Goal: Information Seeking & Learning: Learn about a topic

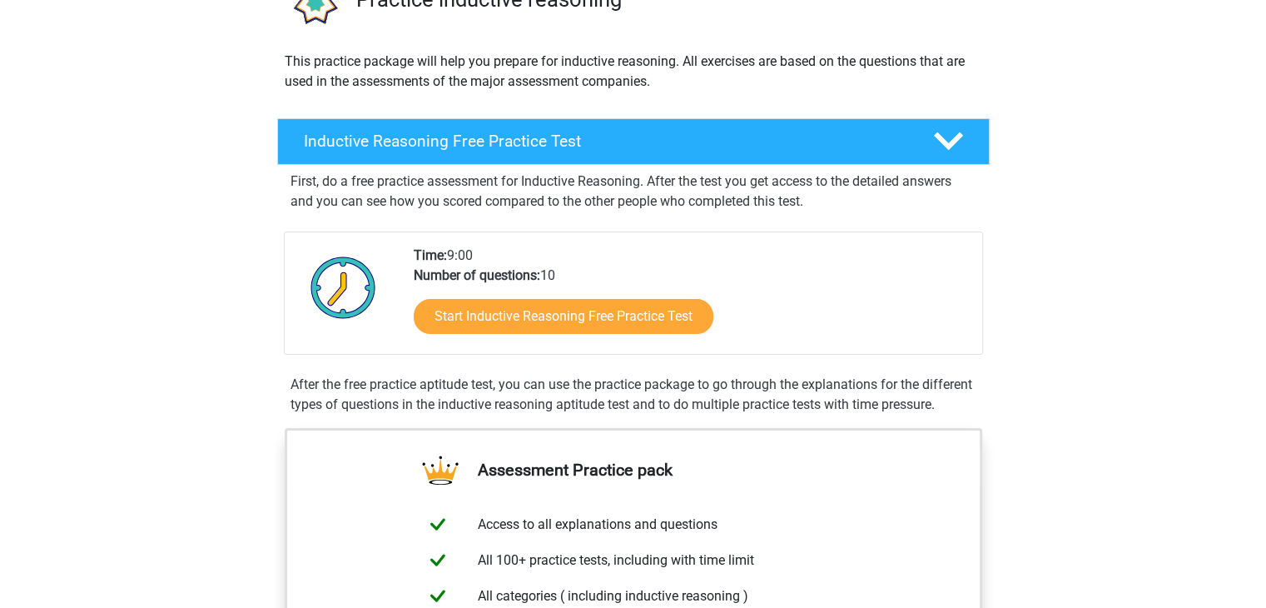
scroll to position [142, 0]
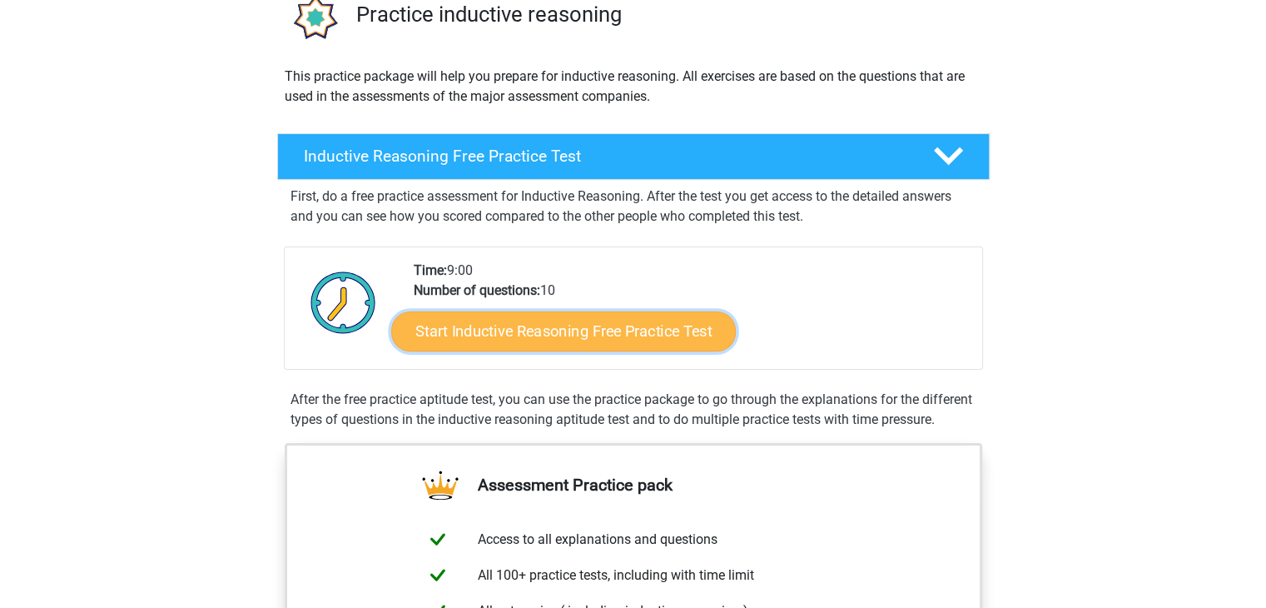
click at [683, 336] on link "Start Inductive Reasoning Free Practice Test" at bounding box center [563, 331] width 345 height 40
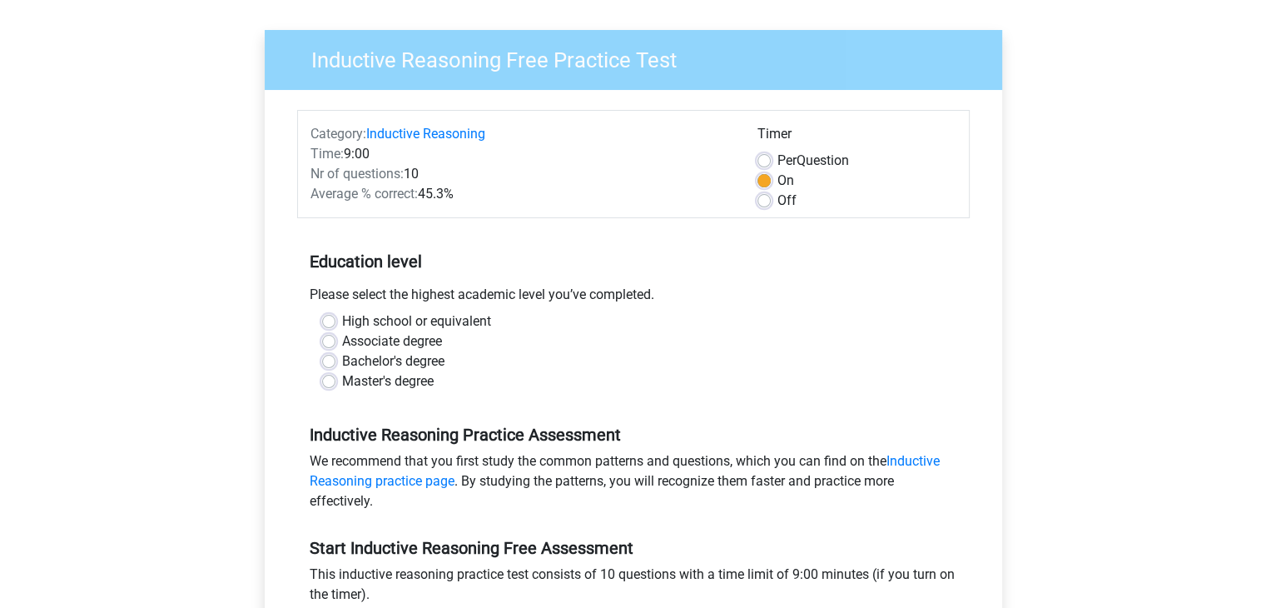
scroll to position [107, 0]
click at [796, 161] on span "Per" at bounding box center [787, 160] width 19 height 16
click at [771, 161] on input "Per Question" at bounding box center [764, 159] width 13 height 17
radio input "true"
click at [1067, 288] on div "Register Nederlands English" at bounding box center [633, 551] width 1266 height 1316
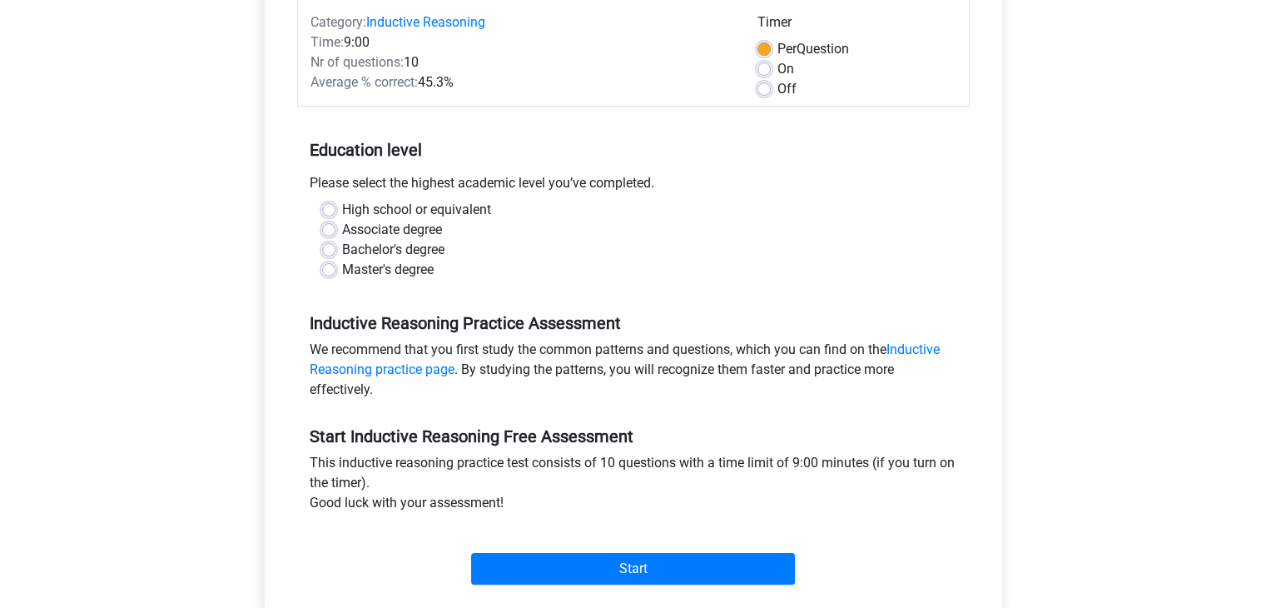
scroll to position [219, 0]
click at [398, 241] on label "Bachelor's degree" at bounding box center [393, 249] width 102 height 20
click at [336, 241] on input "Bachelor's degree" at bounding box center [328, 247] width 13 height 17
radio input "true"
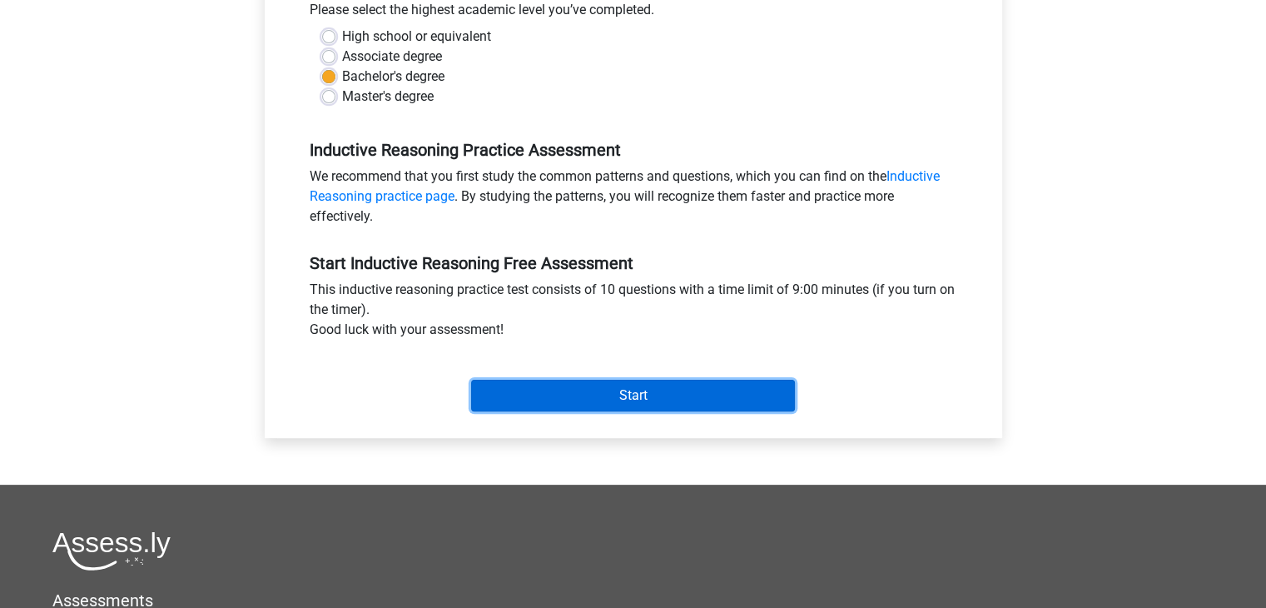
click at [710, 407] on input "Start" at bounding box center [633, 396] width 324 height 32
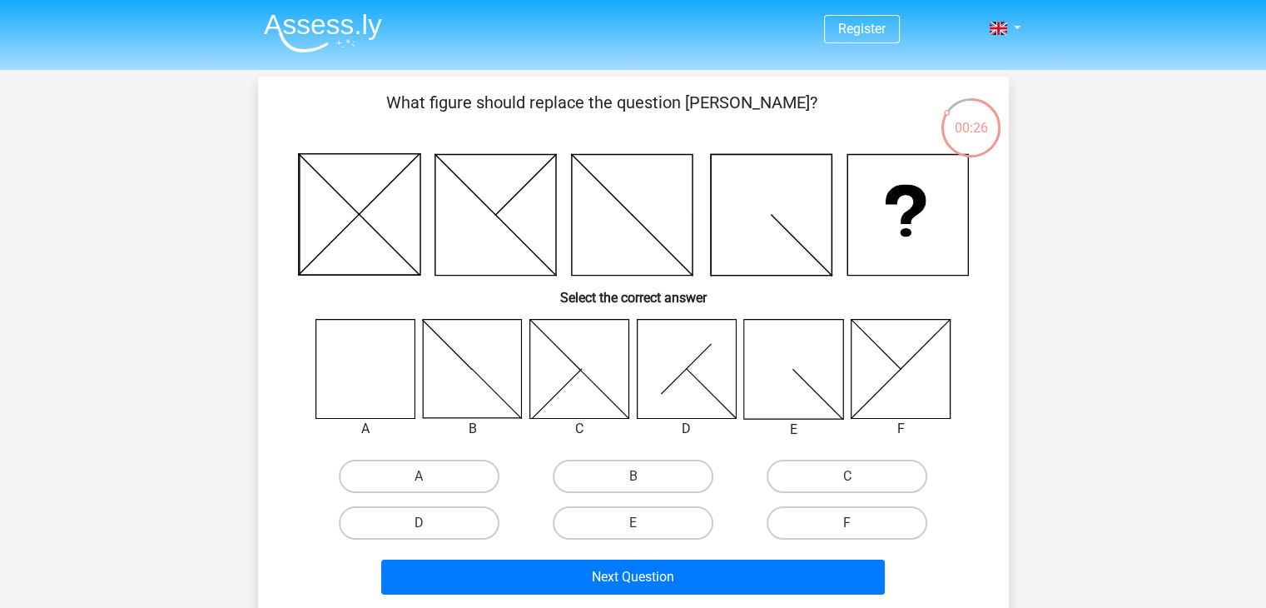
click at [383, 367] on icon at bounding box center [365, 368] width 99 height 99
click at [430, 482] on input "A" at bounding box center [424, 481] width 11 height 11
radio input "true"
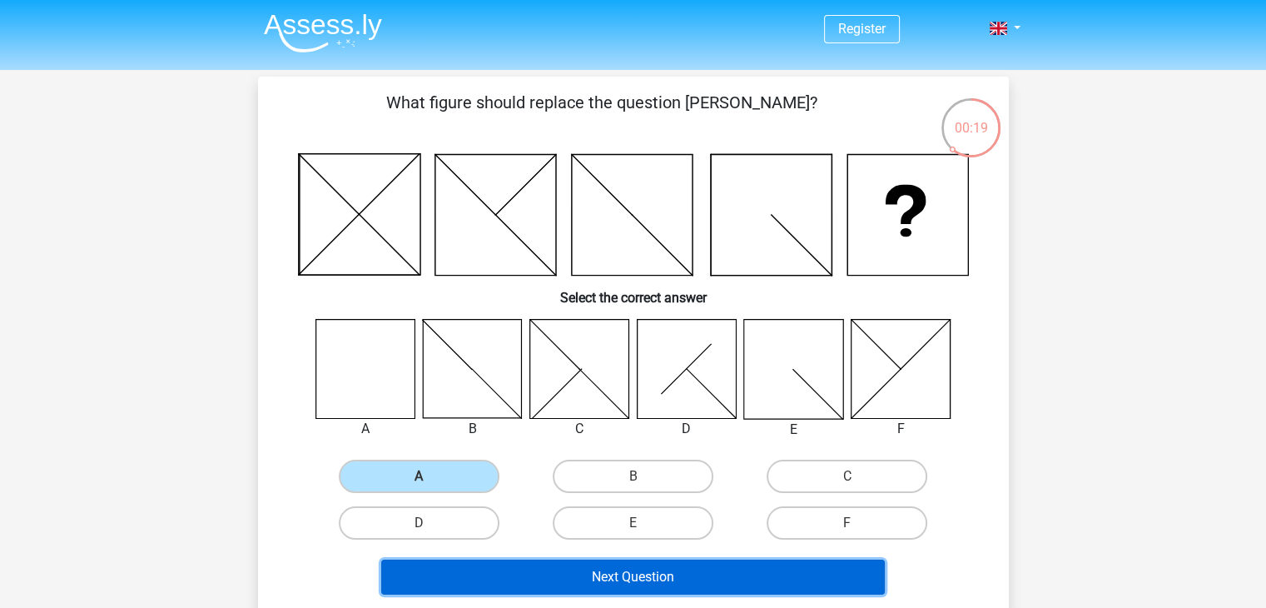
click at [672, 571] on button "Next Question" at bounding box center [633, 577] width 504 height 35
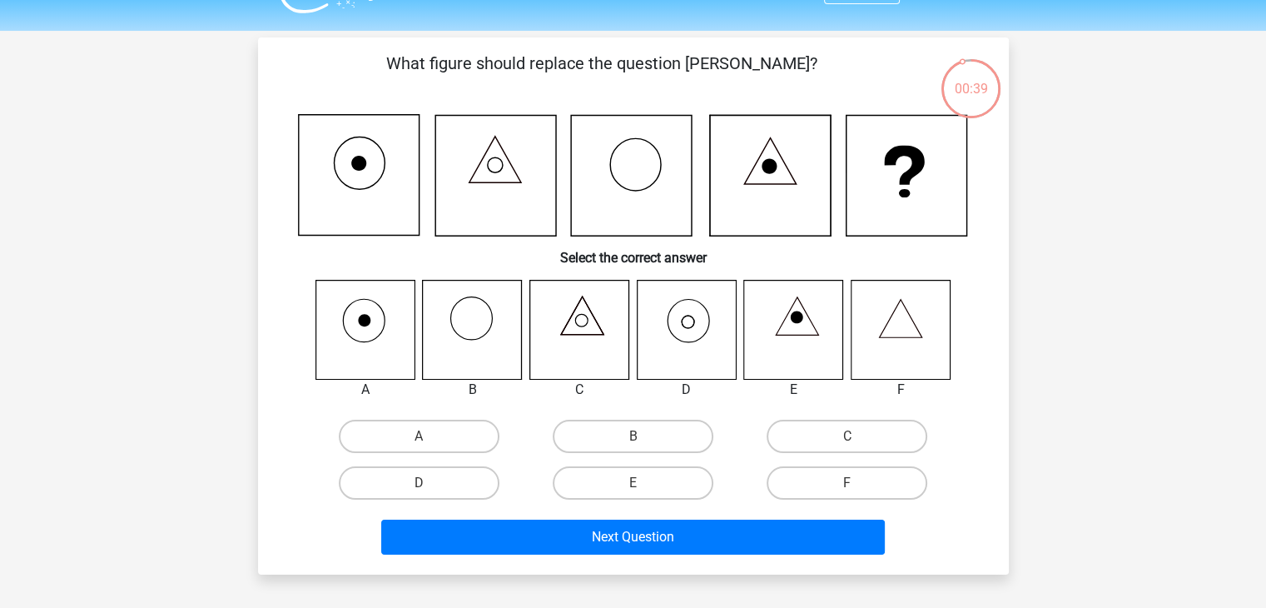
scroll to position [38, 0]
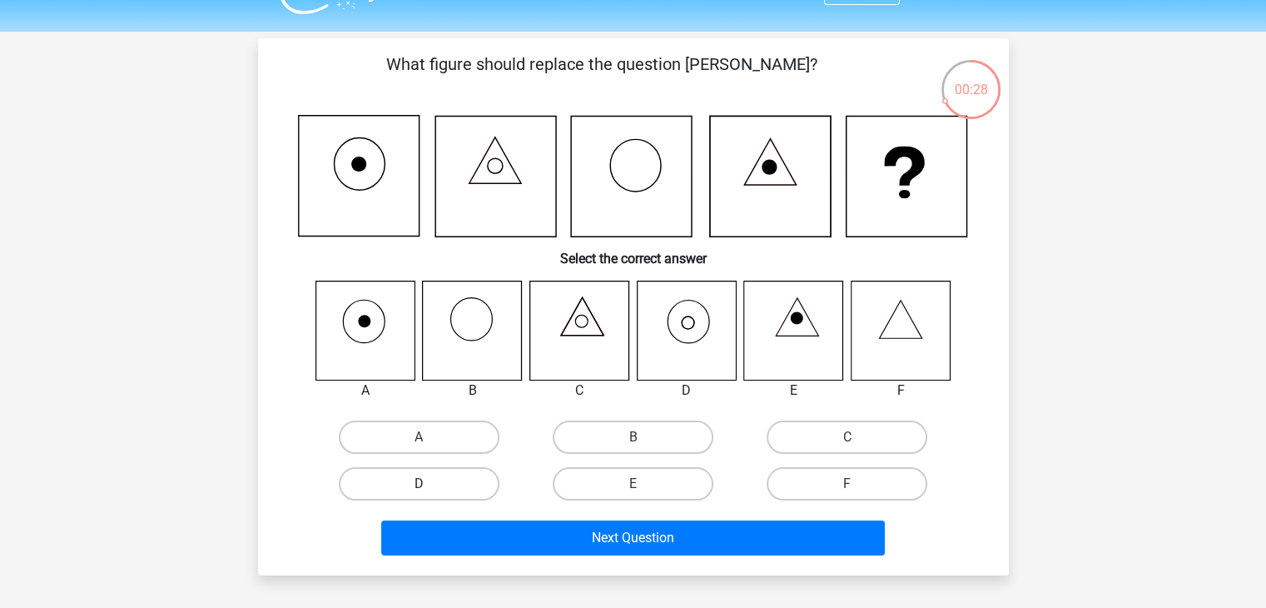
click at [450, 494] on label "D" at bounding box center [419, 483] width 161 height 33
click at [430, 494] on input "D" at bounding box center [424, 489] width 11 height 11
radio input "true"
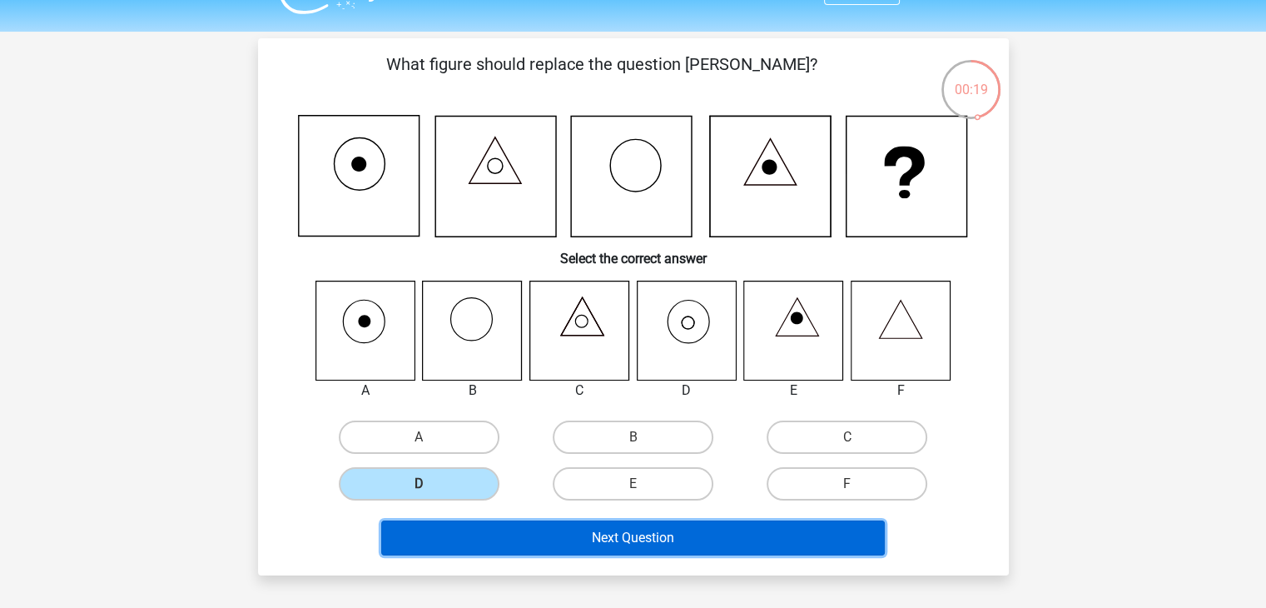
click at [675, 538] on button "Next Question" at bounding box center [633, 537] width 504 height 35
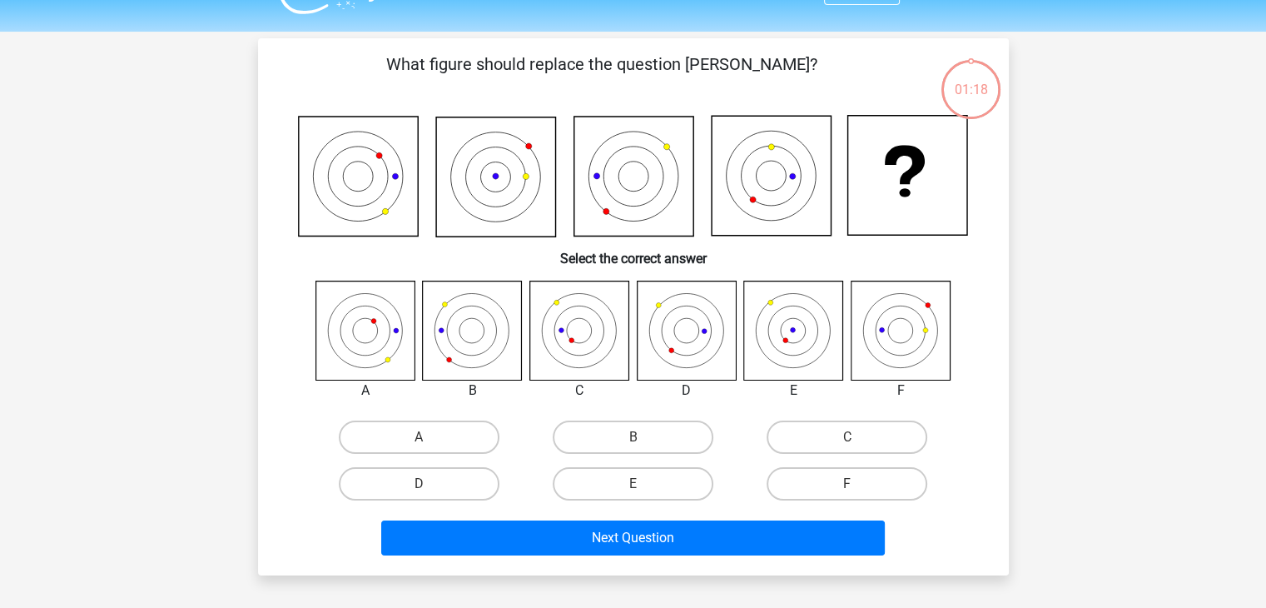
scroll to position [77, 0]
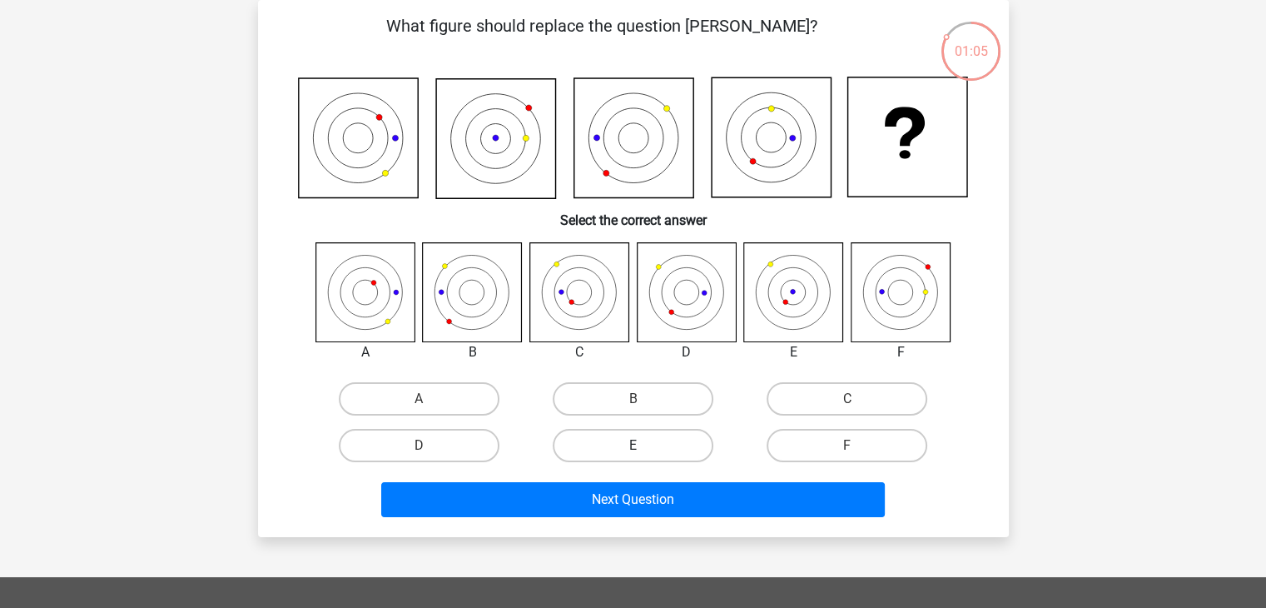
click at [643, 429] on label "E" at bounding box center [633, 445] width 161 height 33
click at [643, 445] on input "E" at bounding box center [638, 450] width 11 height 11
radio input "true"
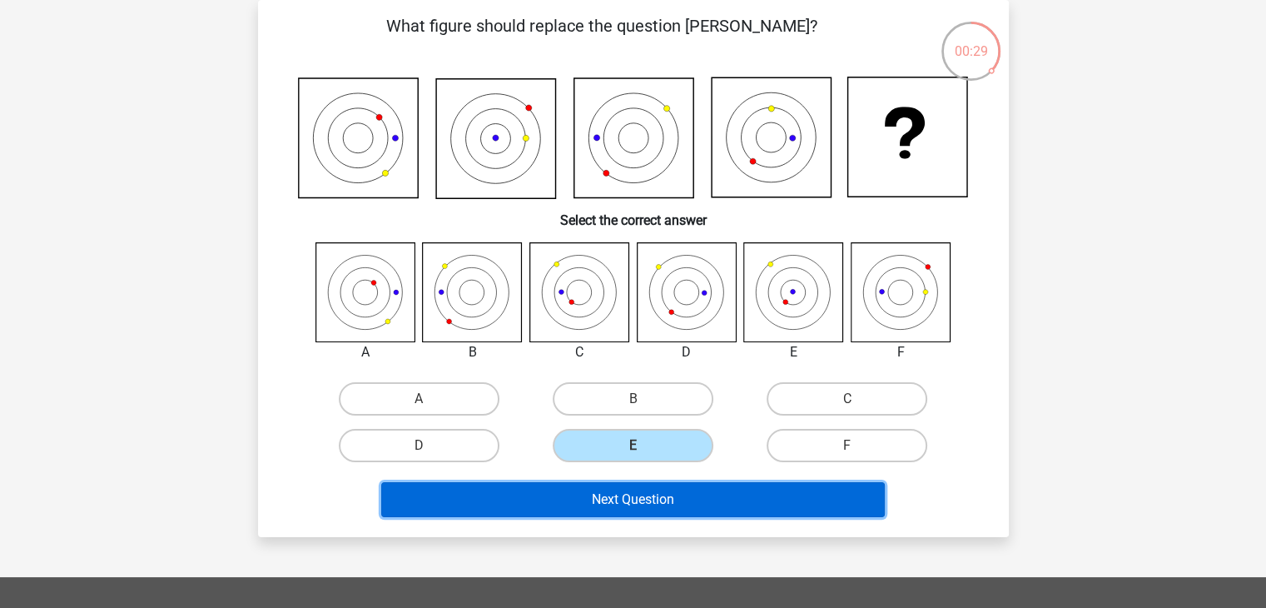
click at [783, 493] on button "Next Question" at bounding box center [633, 499] width 504 height 35
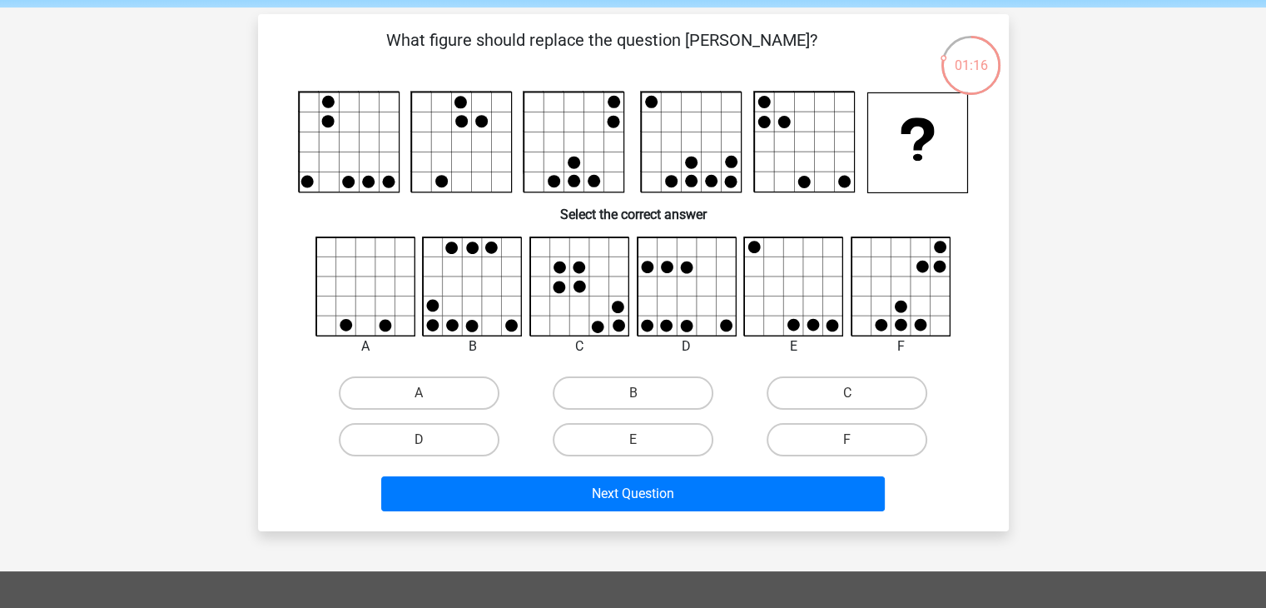
scroll to position [62, 0]
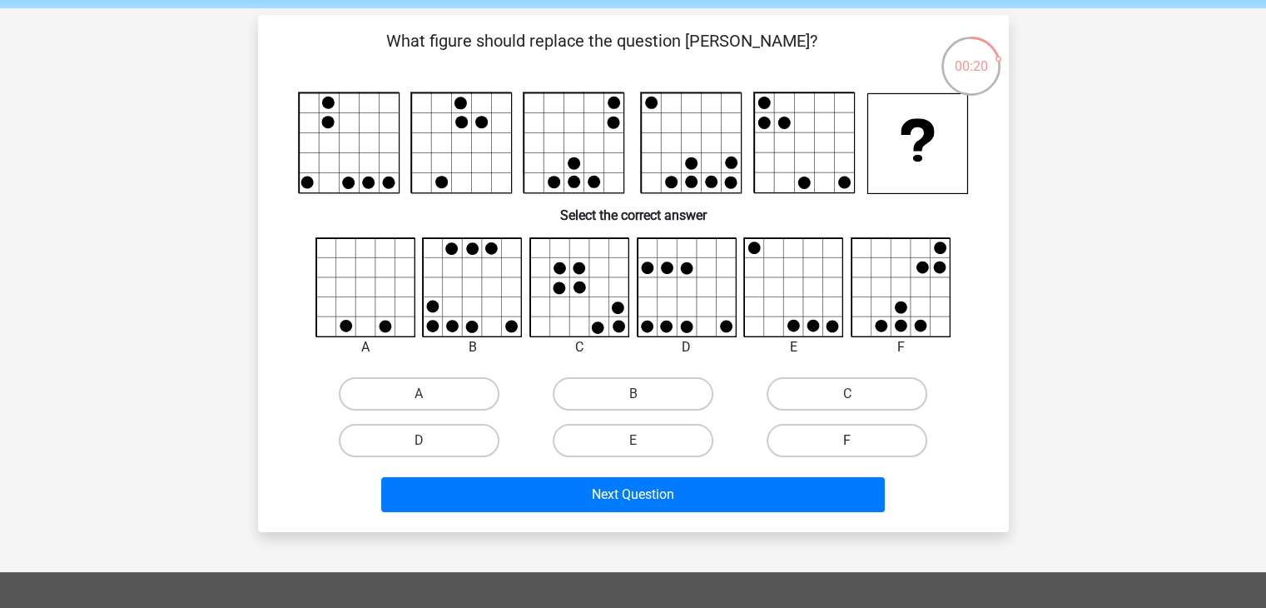
click at [833, 434] on label "F" at bounding box center [847, 440] width 161 height 33
click at [848, 440] on input "F" at bounding box center [853, 445] width 11 height 11
radio input "true"
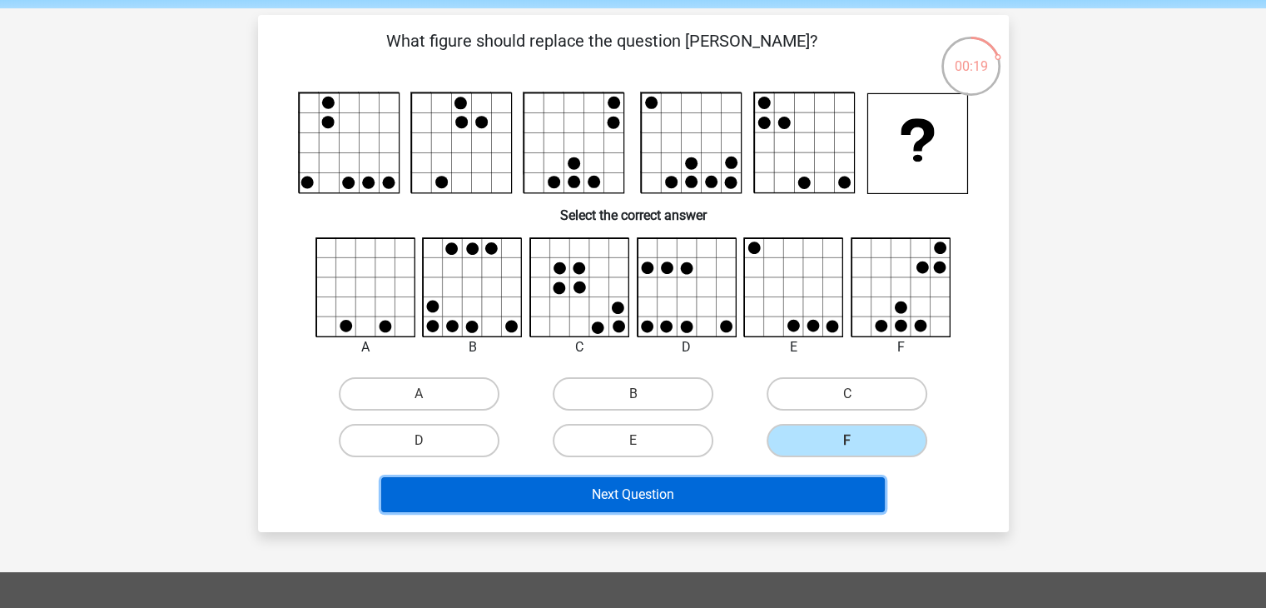
click at [723, 495] on button "Next Question" at bounding box center [633, 494] width 504 height 35
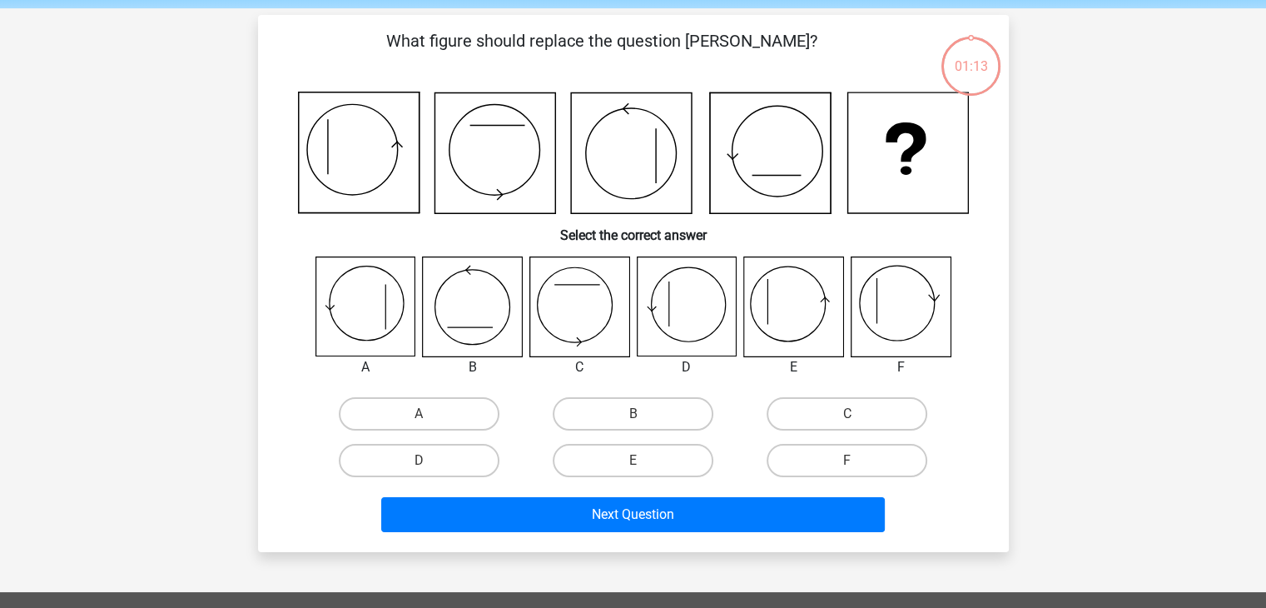
scroll to position [77, 0]
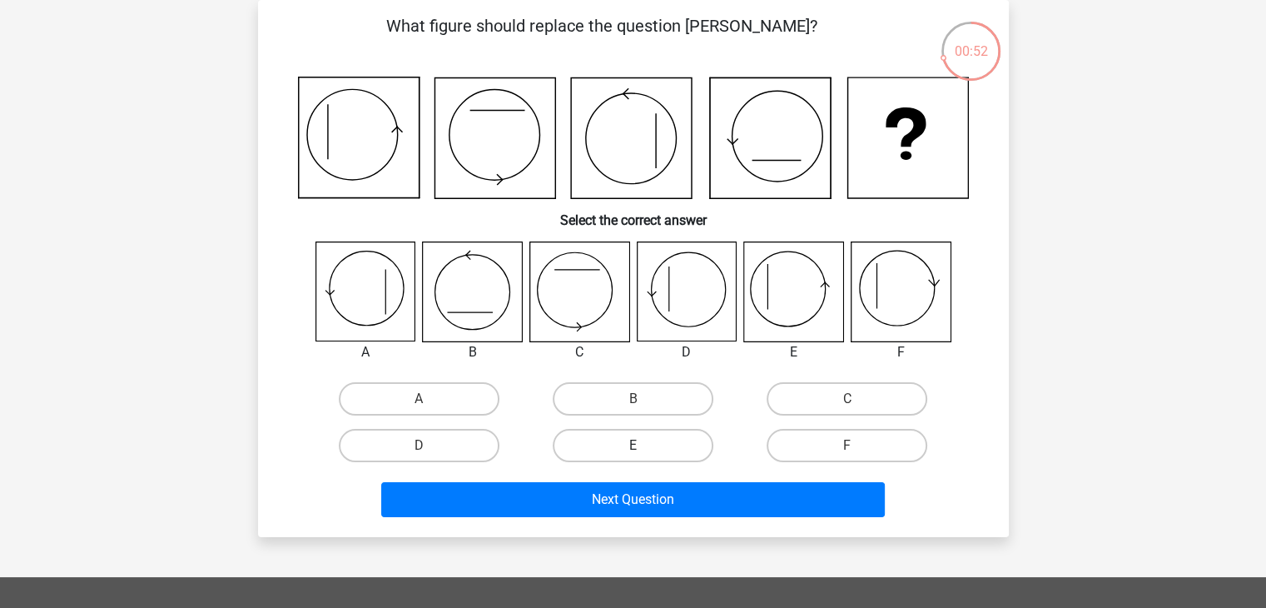
click at [646, 432] on label "E" at bounding box center [633, 445] width 161 height 33
click at [644, 445] on input "E" at bounding box center [638, 450] width 11 height 11
radio input "true"
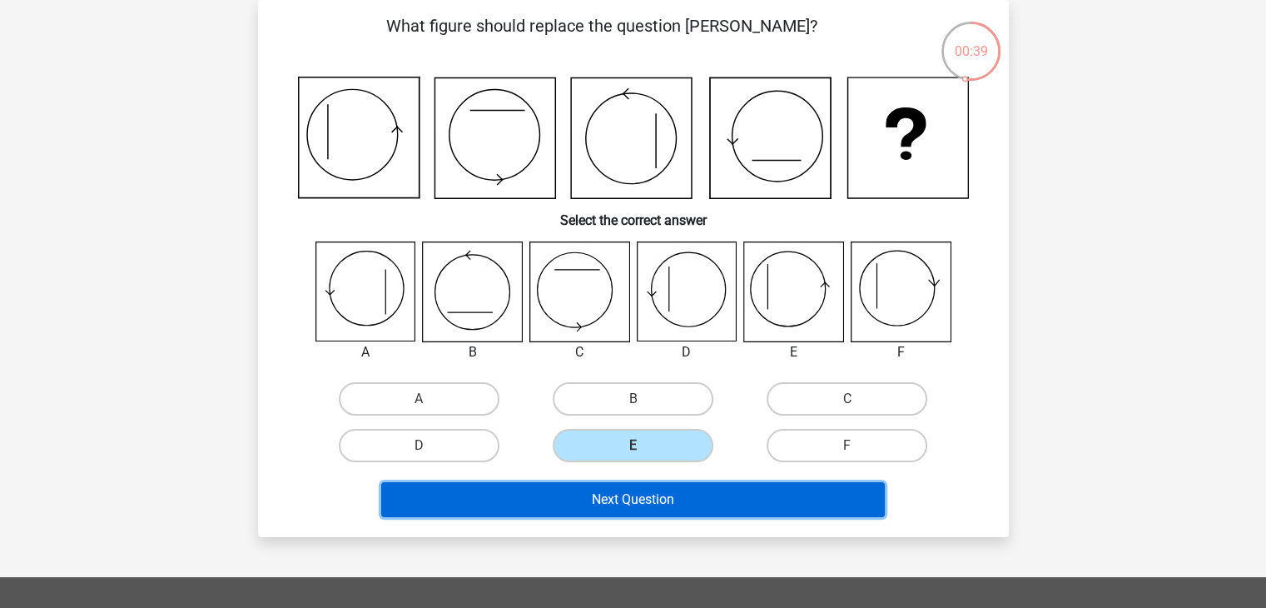
click at [728, 502] on button "Next Question" at bounding box center [633, 499] width 504 height 35
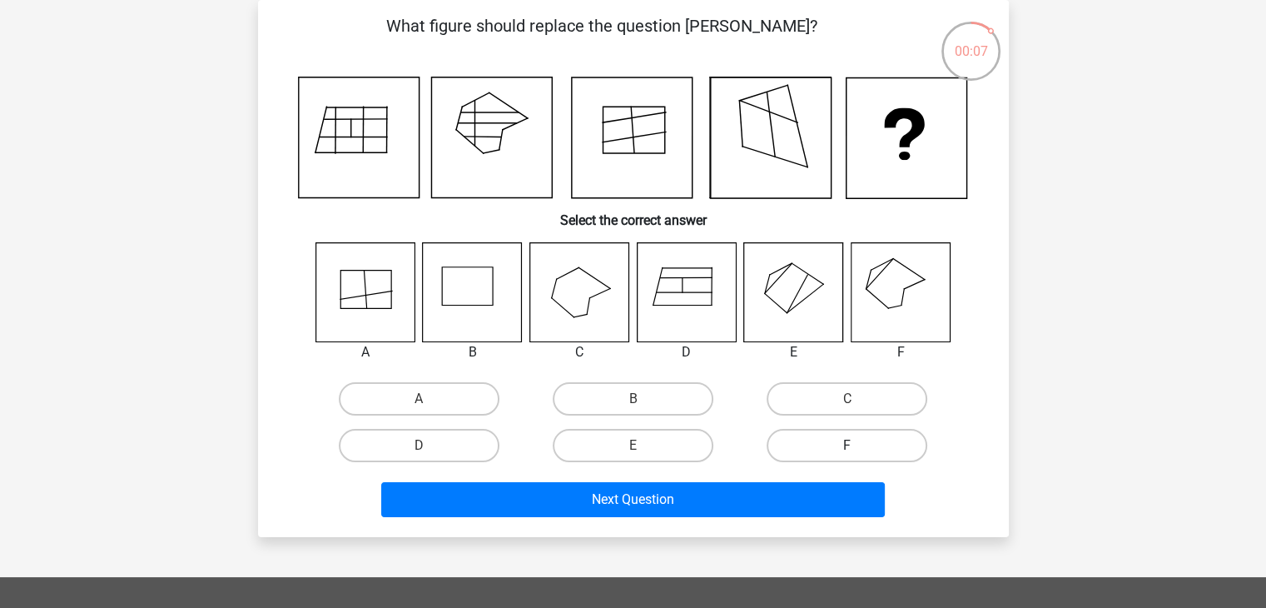
click at [833, 443] on label "F" at bounding box center [847, 445] width 161 height 33
click at [848, 445] on input "F" at bounding box center [853, 450] width 11 height 11
radio input "true"
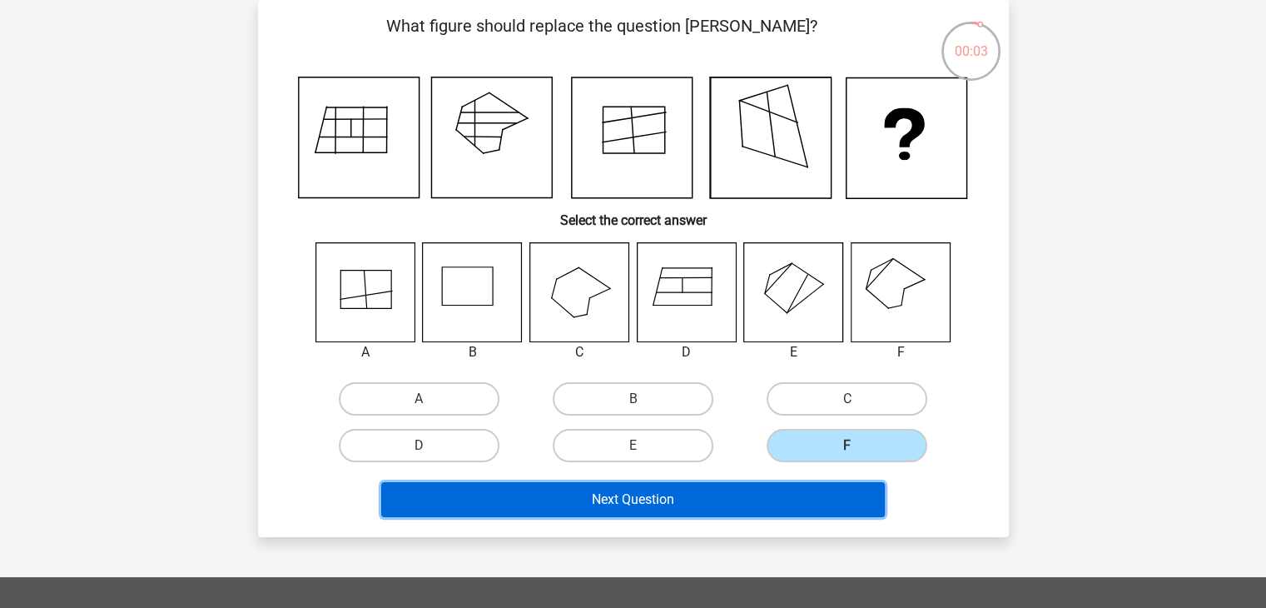
click at [778, 503] on button "Next Question" at bounding box center [633, 499] width 504 height 35
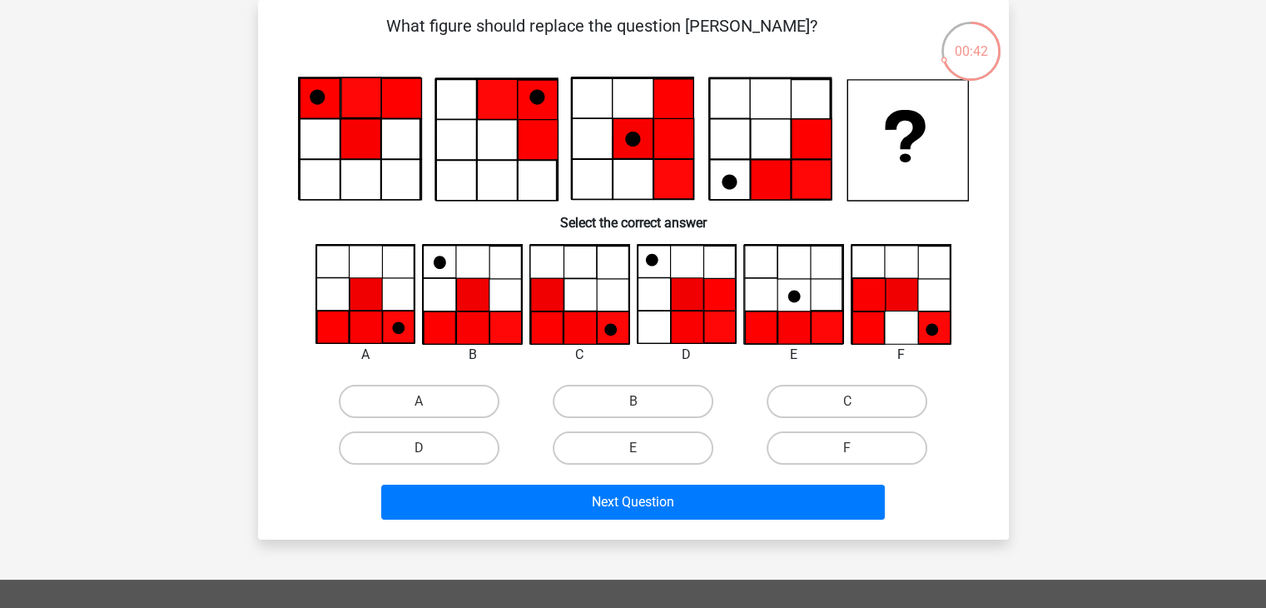
click at [426, 409] on input "A" at bounding box center [424, 406] width 11 height 11
radio input "true"
click at [1102, 274] on div "Register Nederlands English" at bounding box center [633, 471] width 1266 height 1096
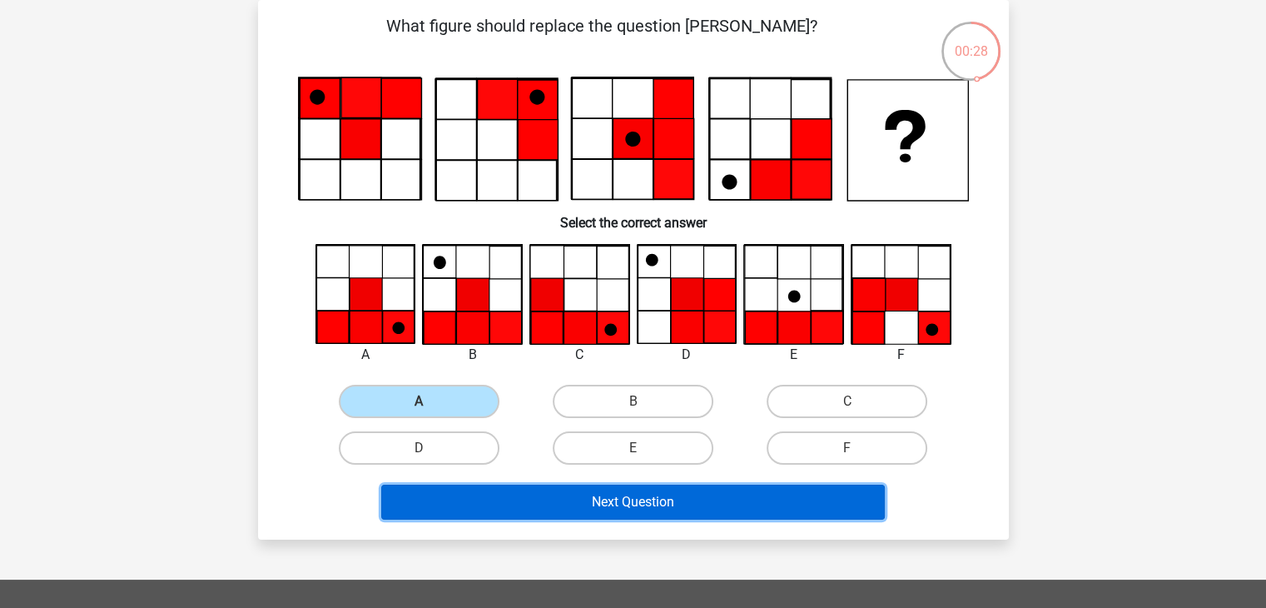
click at [699, 498] on button "Next Question" at bounding box center [633, 502] width 504 height 35
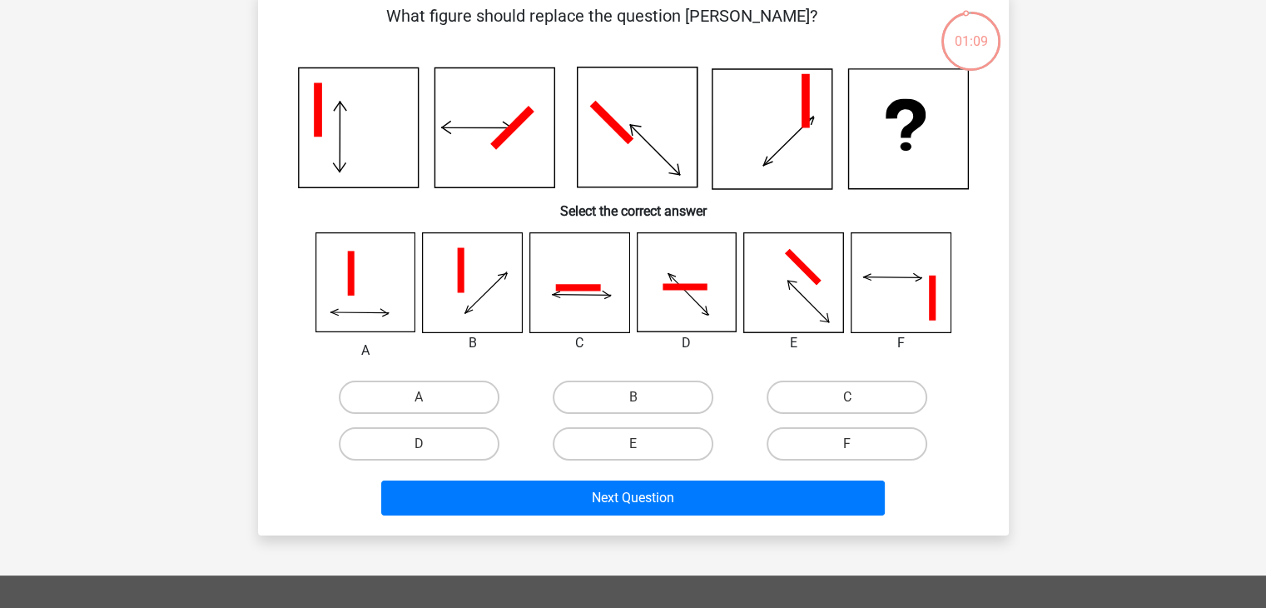
scroll to position [99, 0]
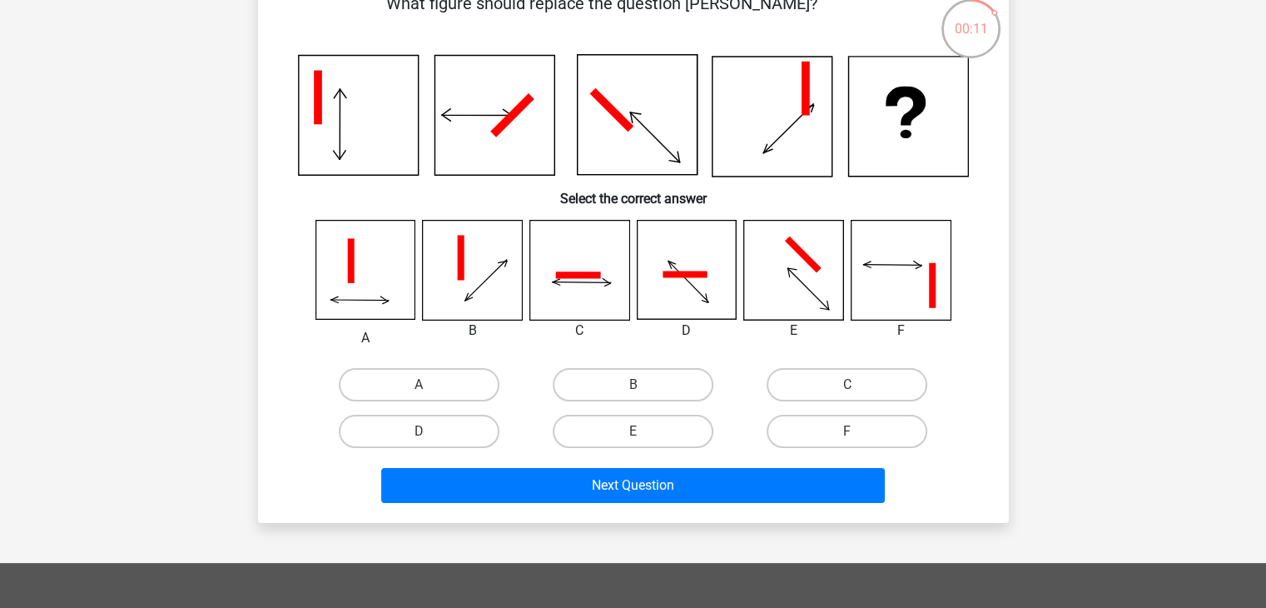
click at [639, 434] on input "E" at bounding box center [638, 436] width 11 height 11
radio input "true"
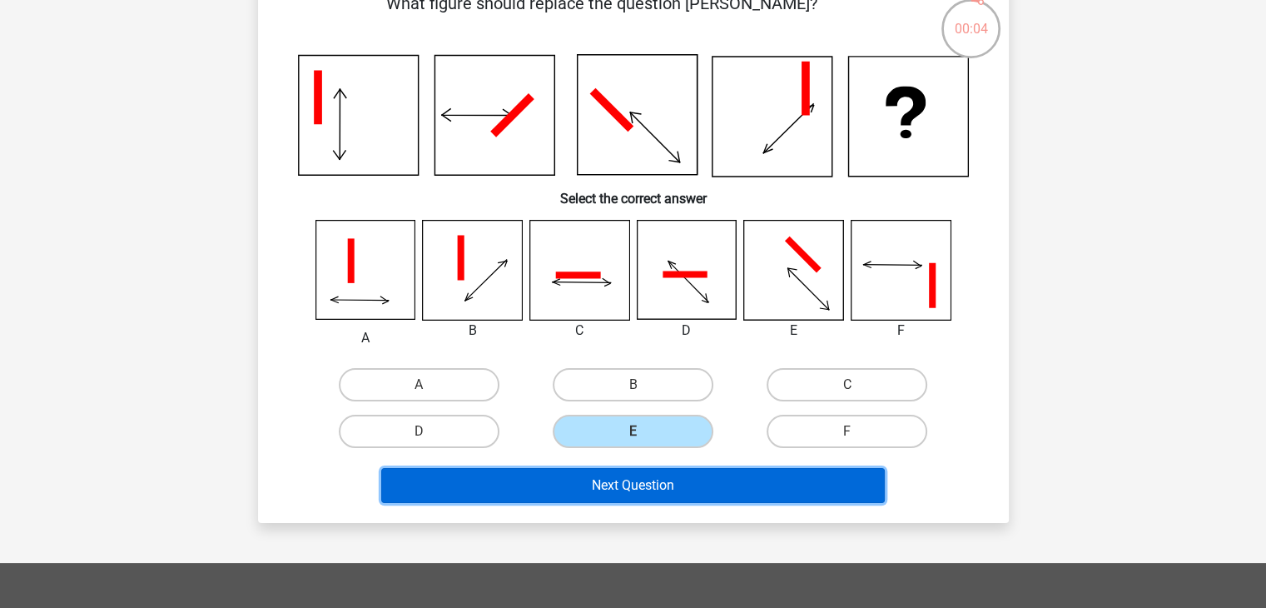
click at [790, 475] on button "Next Question" at bounding box center [633, 485] width 504 height 35
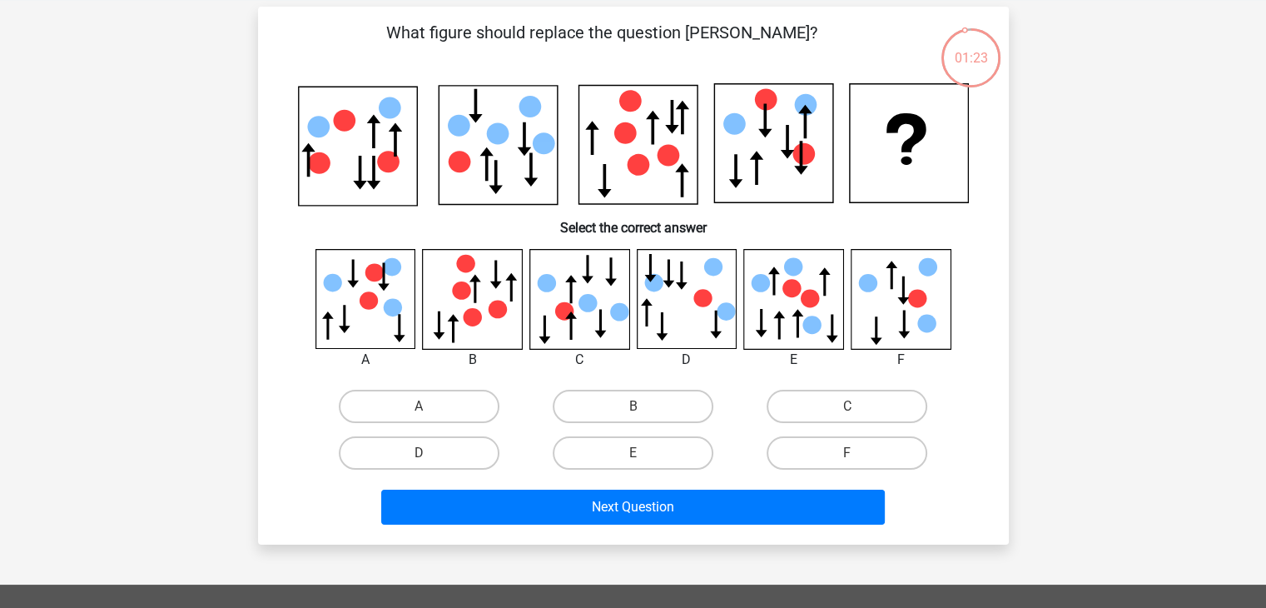
scroll to position [70, 0]
click at [473, 447] on label "D" at bounding box center [419, 452] width 161 height 33
click at [430, 453] on input "D" at bounding box center [424, 458] width 11 height 11
radio input "true"
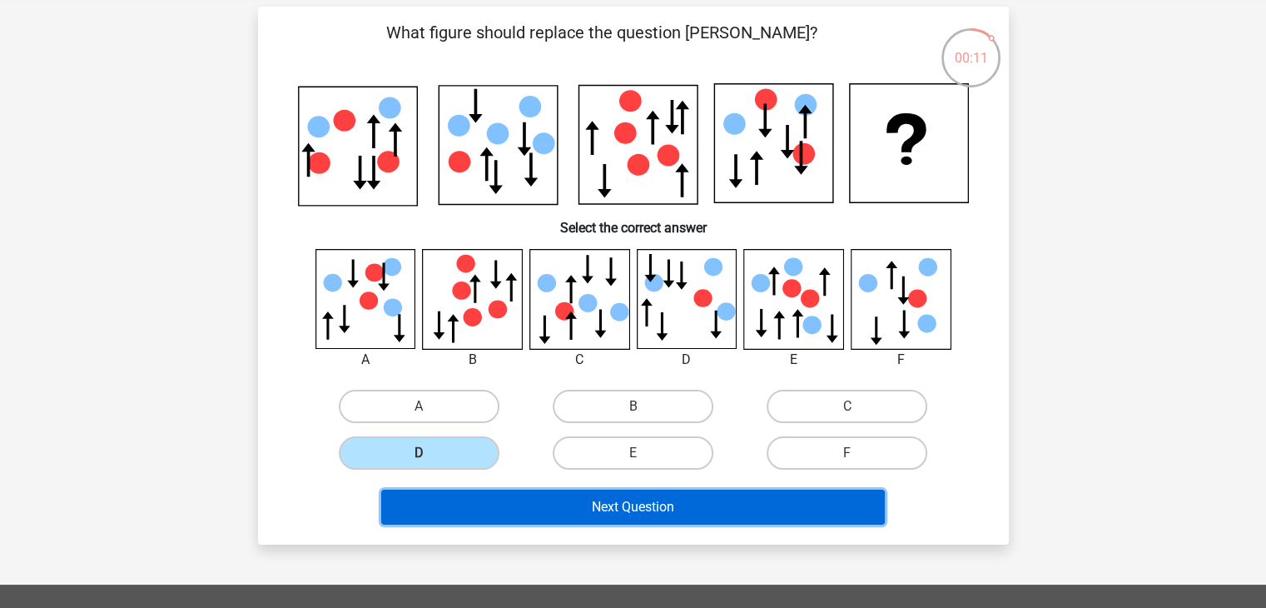
click at [734, 494] on button "Next Question" at bounding box center [633, 507] width 504 height 35
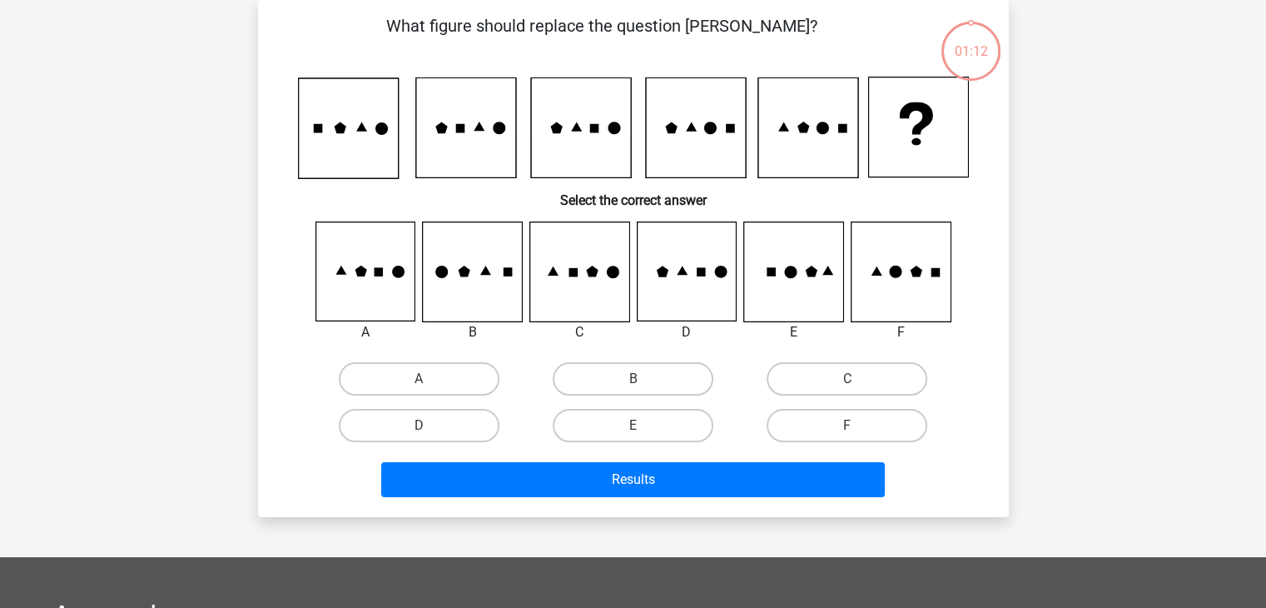
scroll to position [0, 0]
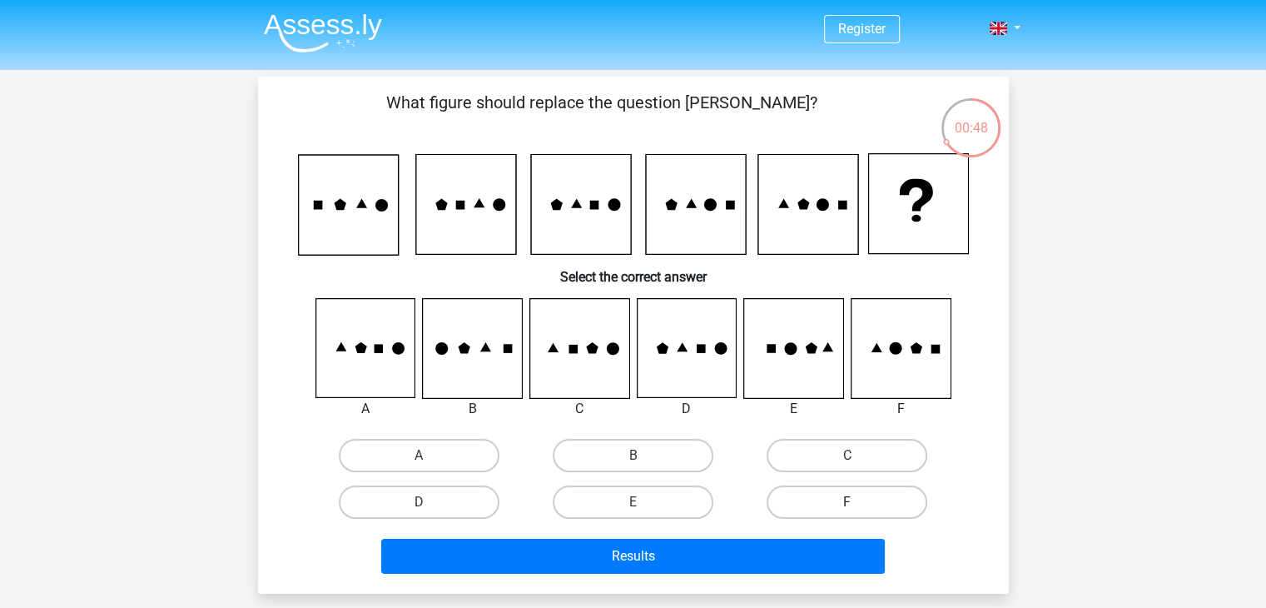
click at [866, 502] on label "F" at bounding box center [847, 501] width 161 height 33
click at [858, 502] on input "F" at bounding box center [853, 507] width 11 height 11
radio input "true"
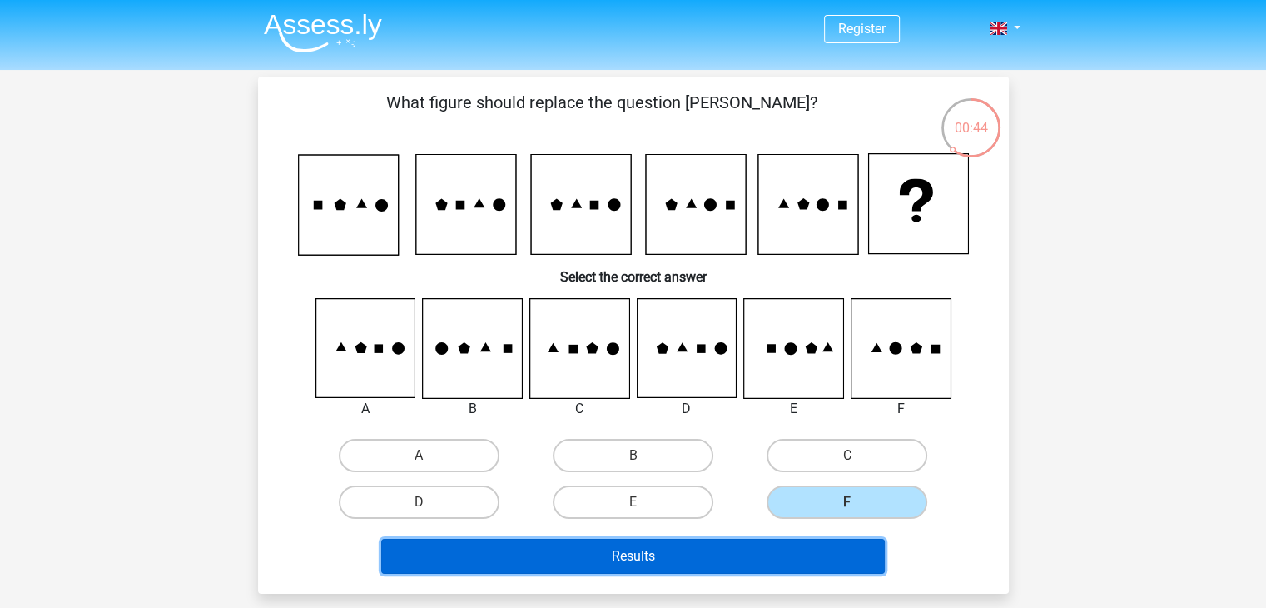
click at [776, 548] on button "Results" at bounding box center [633, 556] width 504 height 35
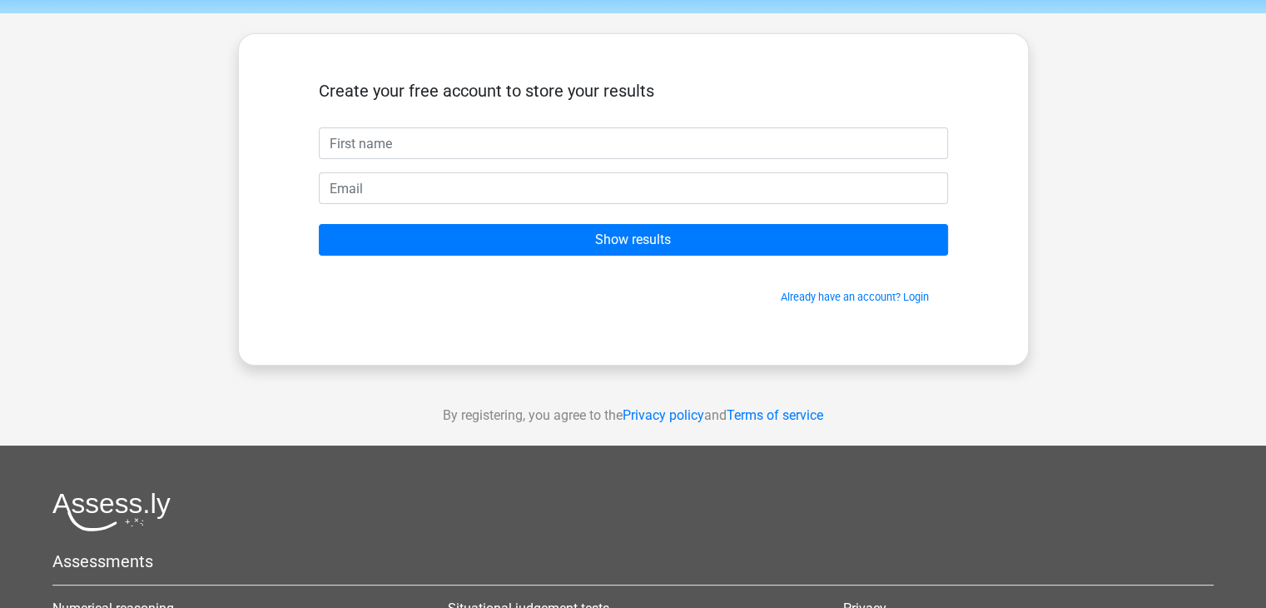
scroll to position [54, 0]
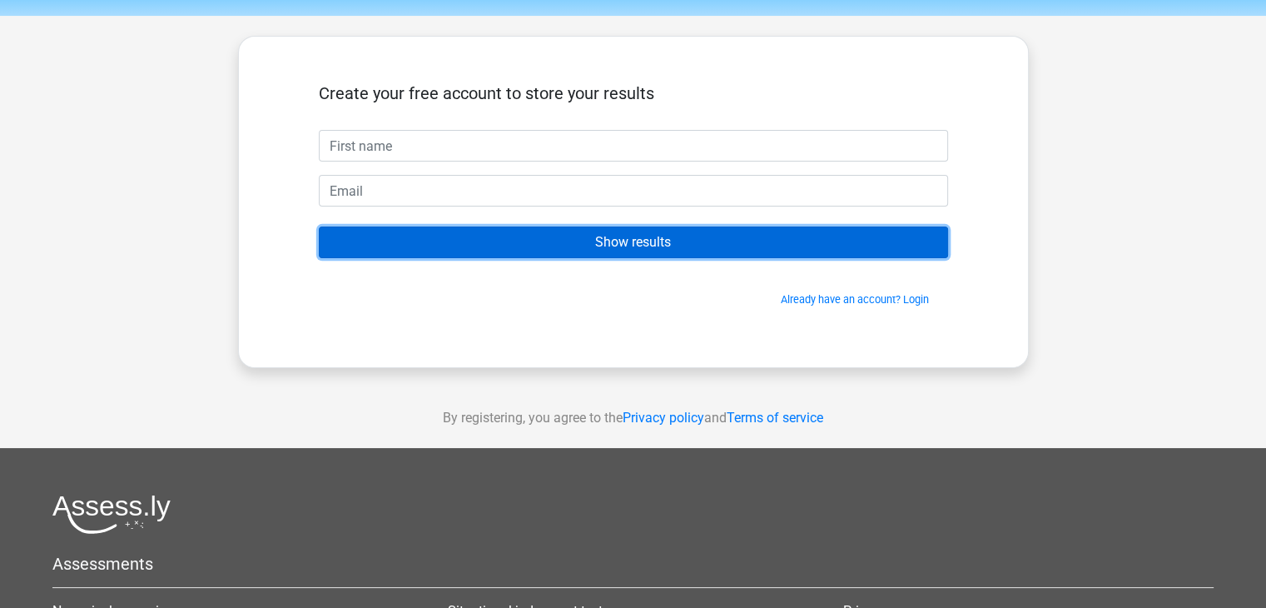
click at [767, 232] on input "Show results" at bounding box center [633, 242] width 629 height 32
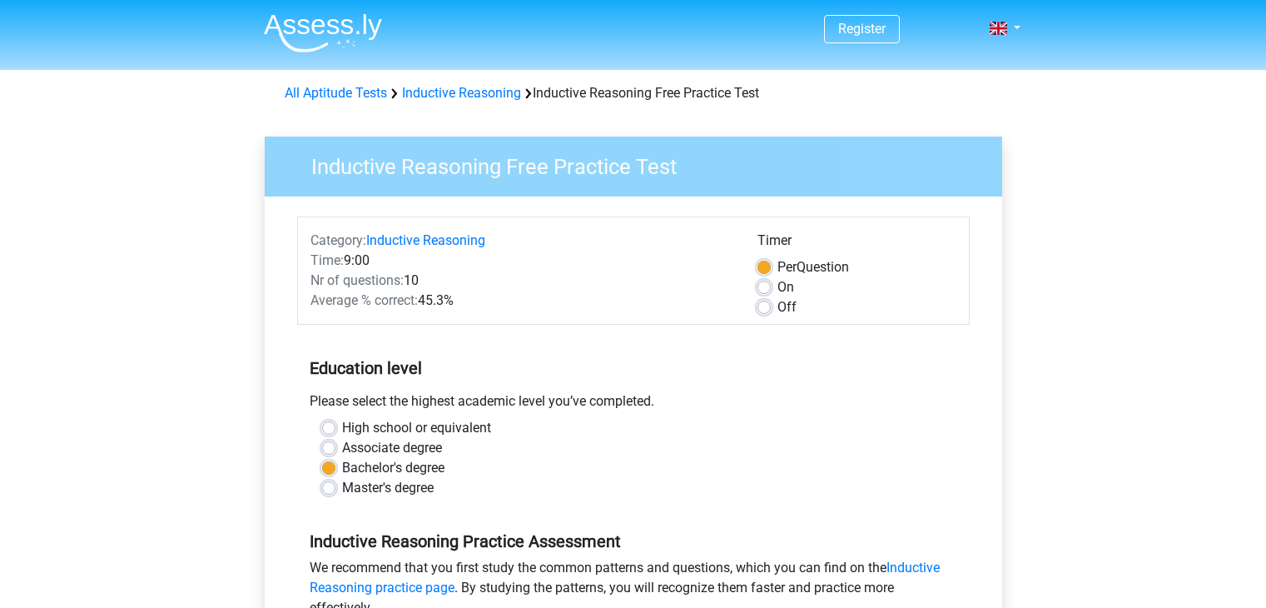
scroll to position [391, 0]
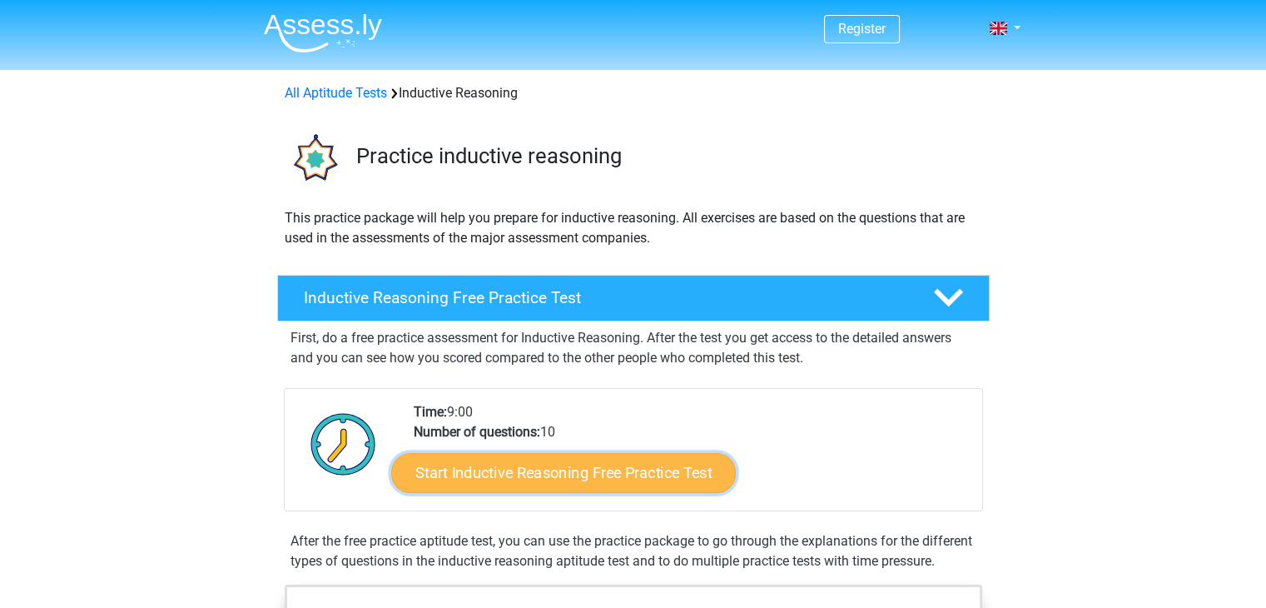
click at [561, 477] on link "Start Inductive Reasoning Free Practice Test" at bounding box center [563, 472] width 345 height 40
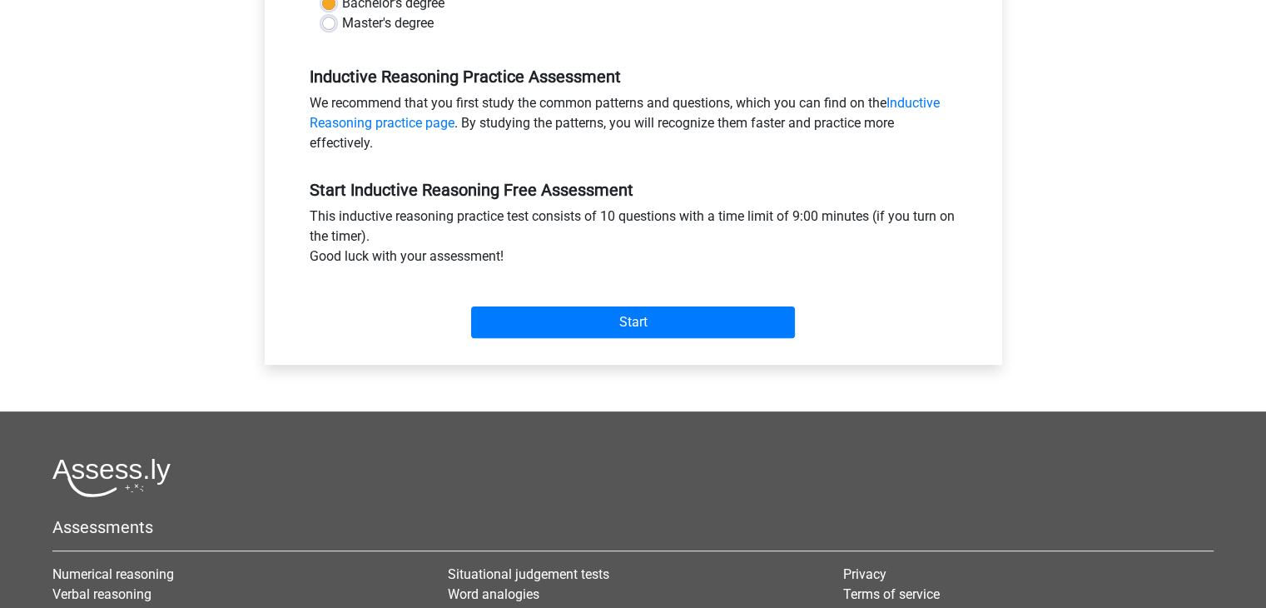
scroll to position [626, 0]
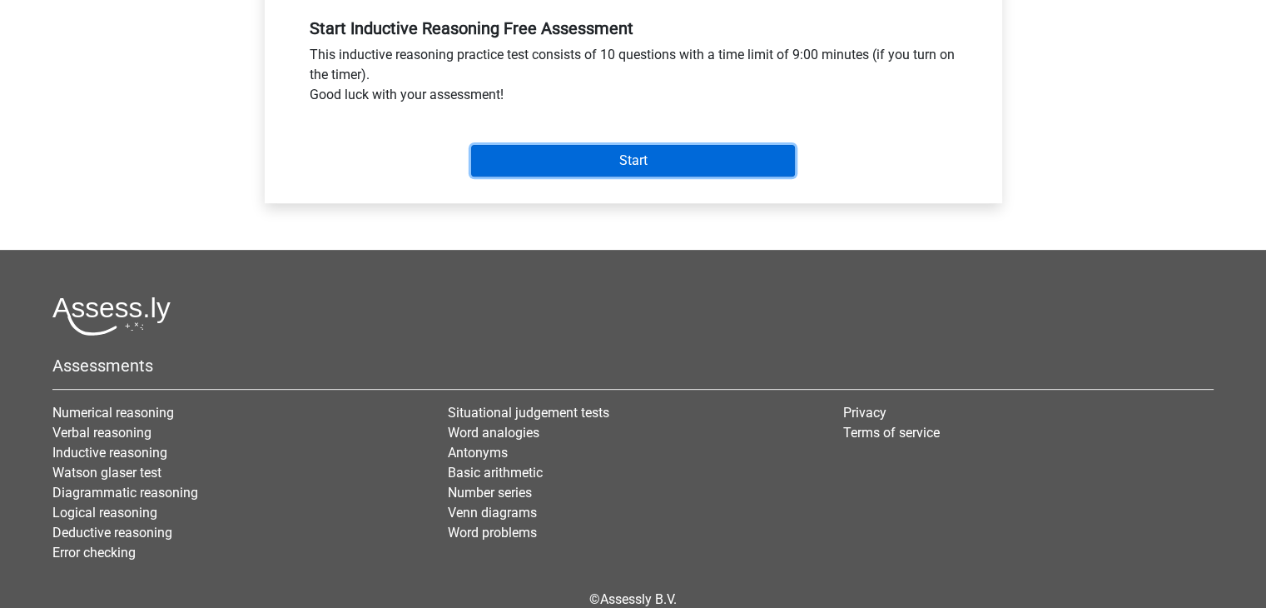
click at [664, 174] on input "Start" at bounding box center [633, 161] width 324 height 32
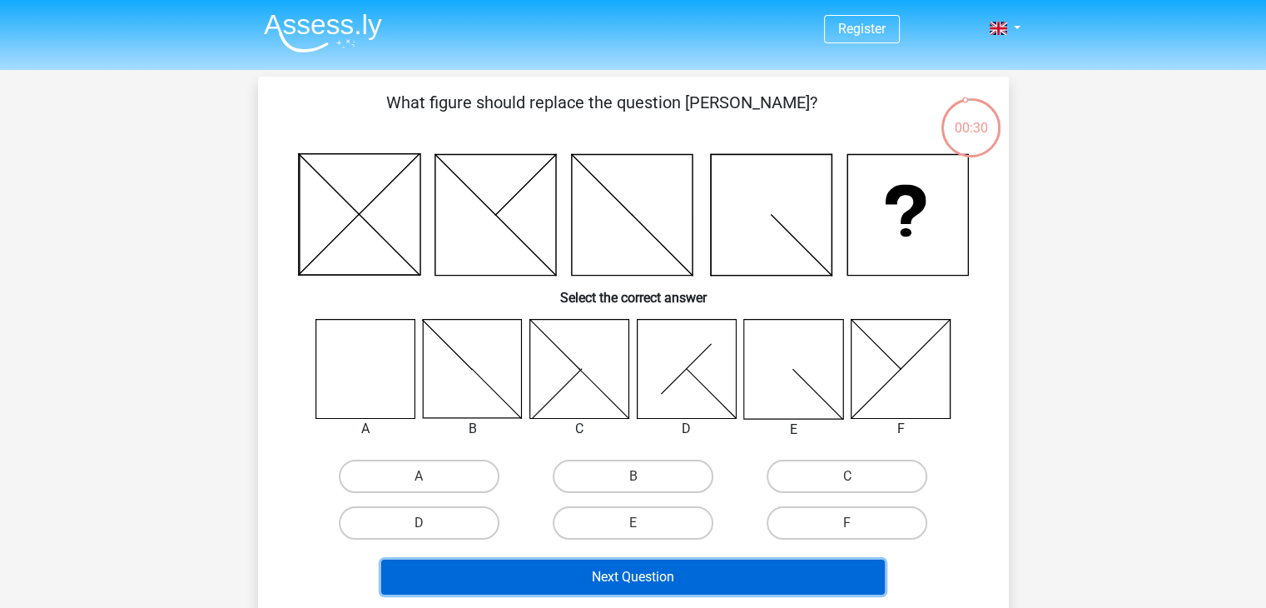
click at [710, 573] on button "Next Question" at bounding box center [633, 577] width 504 height 35
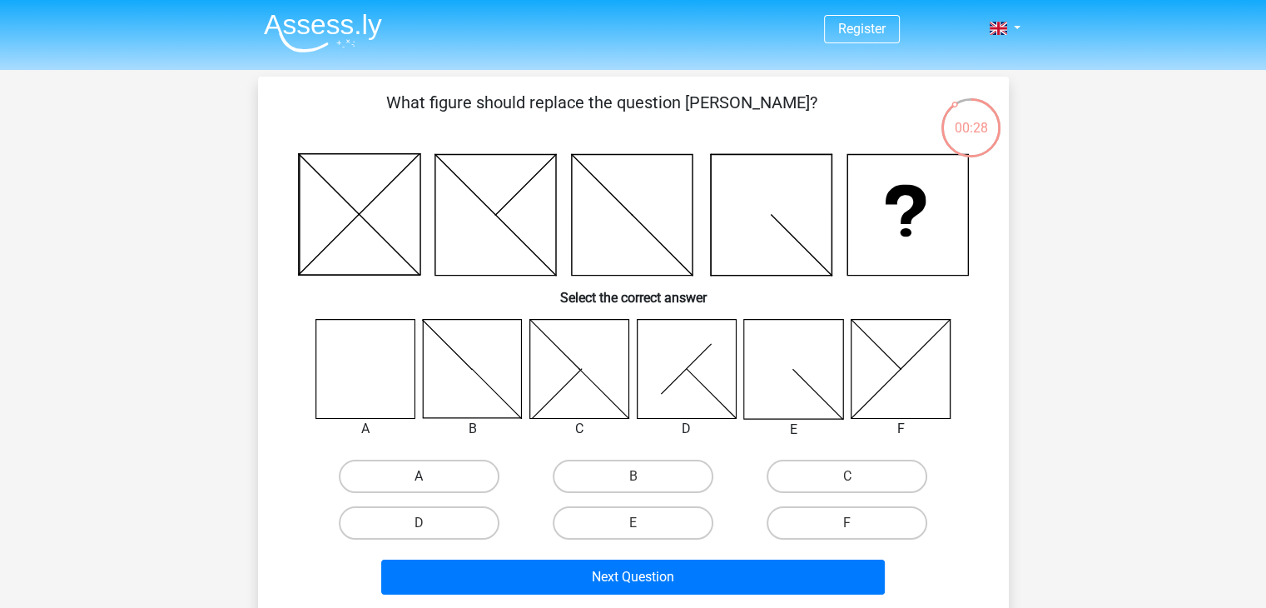
click at [464, 484] on label "A" at bounding box center [419, 476] width 161 height 33
click at [430, 484] on input "A" at bounding box center [424, 481] width 11 height 11
radio input "true"
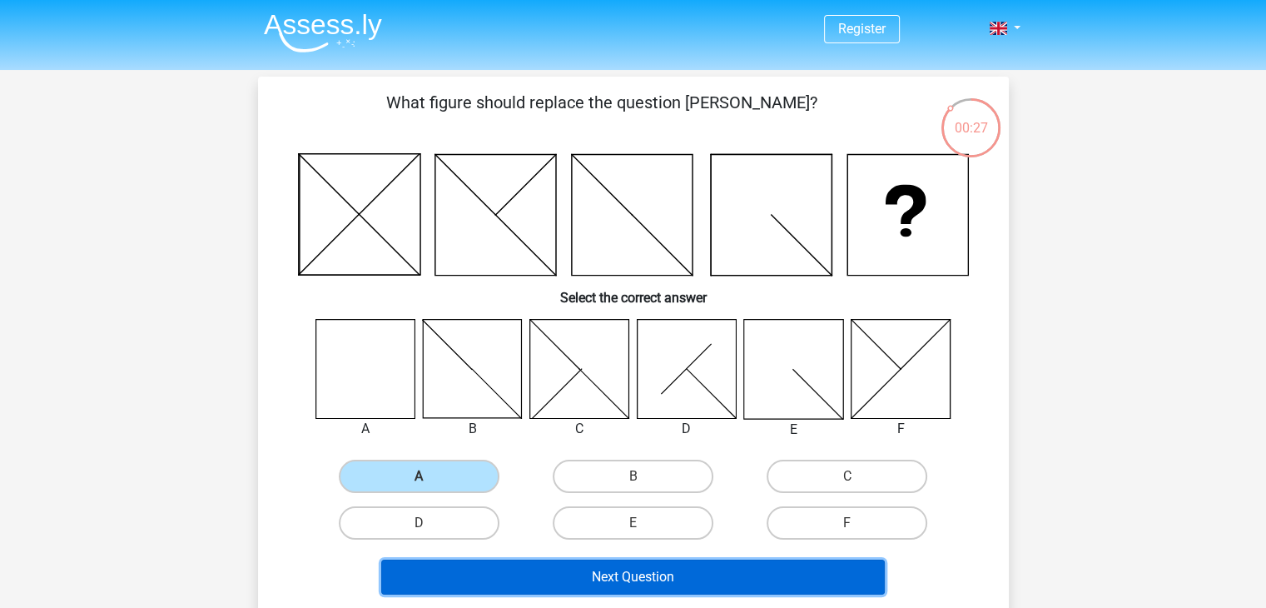
click at [570, 564] on button "Next Question" at bounding box center [633, 577] width 504 height 35
click at [564, 567] on button "Next Question" at bounding box center [633, 577] width 504 height 35
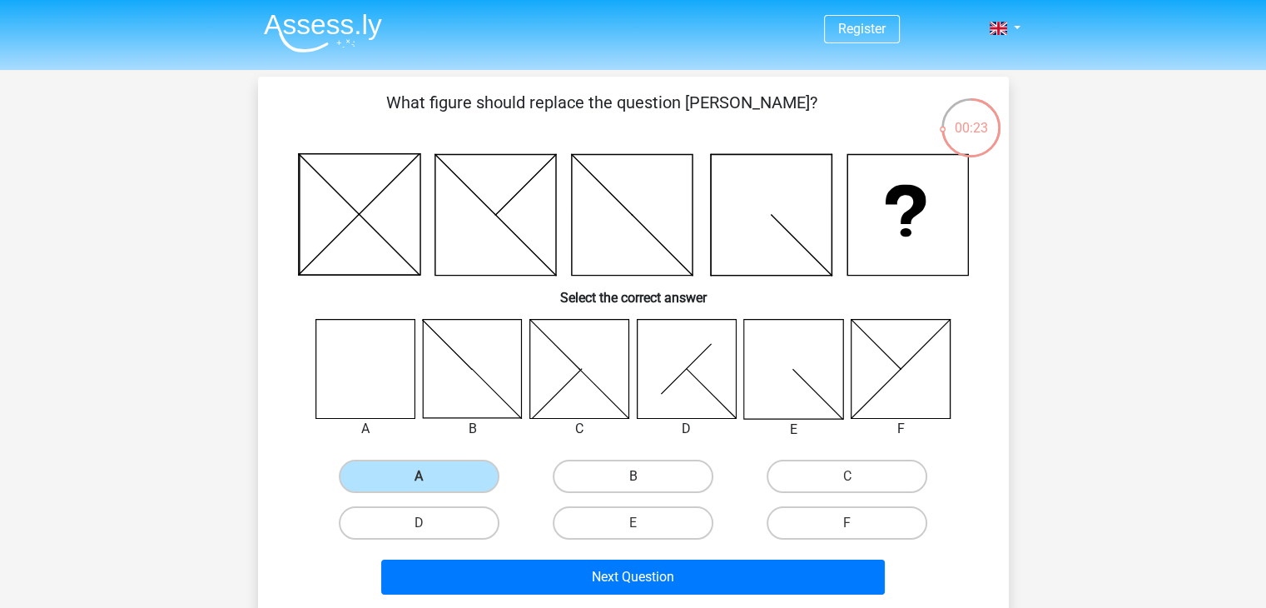
click at [609, 475] on label "B" at bounding box center [633, 476] width 161 height 33
click at [633, 476] on input "B" at bounding box center [638, 481] width 11 height 11
radio input "true"
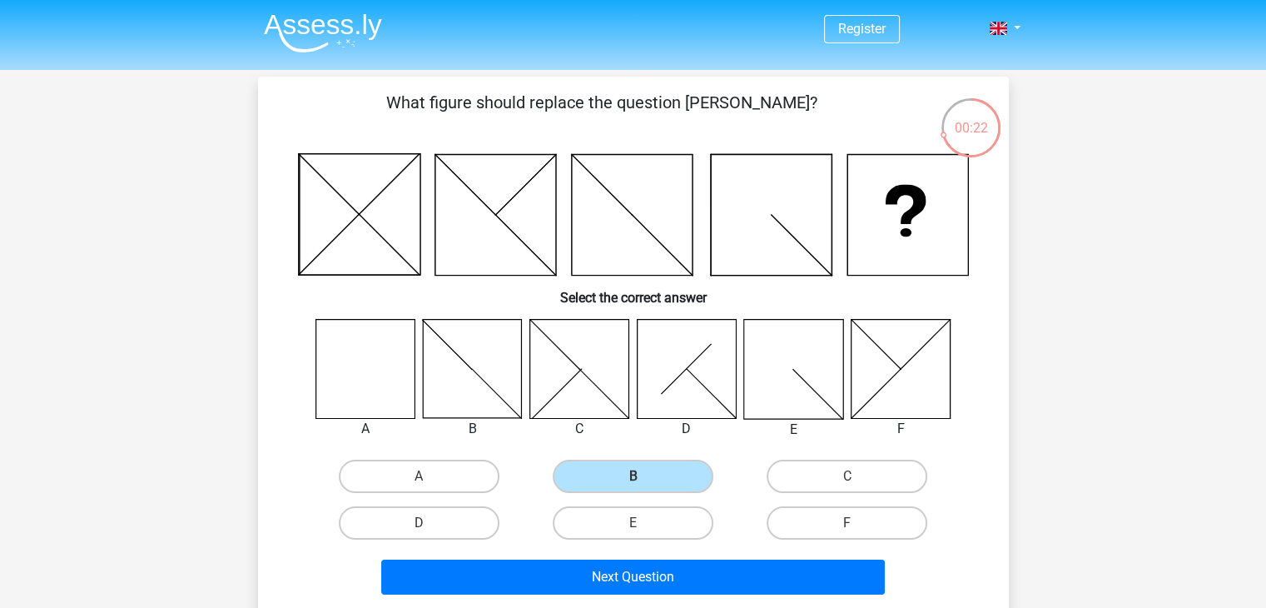
click at [380, 347] on icon at bounding box center [365, 368] width 99 height 99
click at [451, 476] on label "A" at bounding box center [419, 476] width 161 height 33
click at [430, 476] on input "A" at bounding box center [424, 481] width 11 height 11
radio input "true"
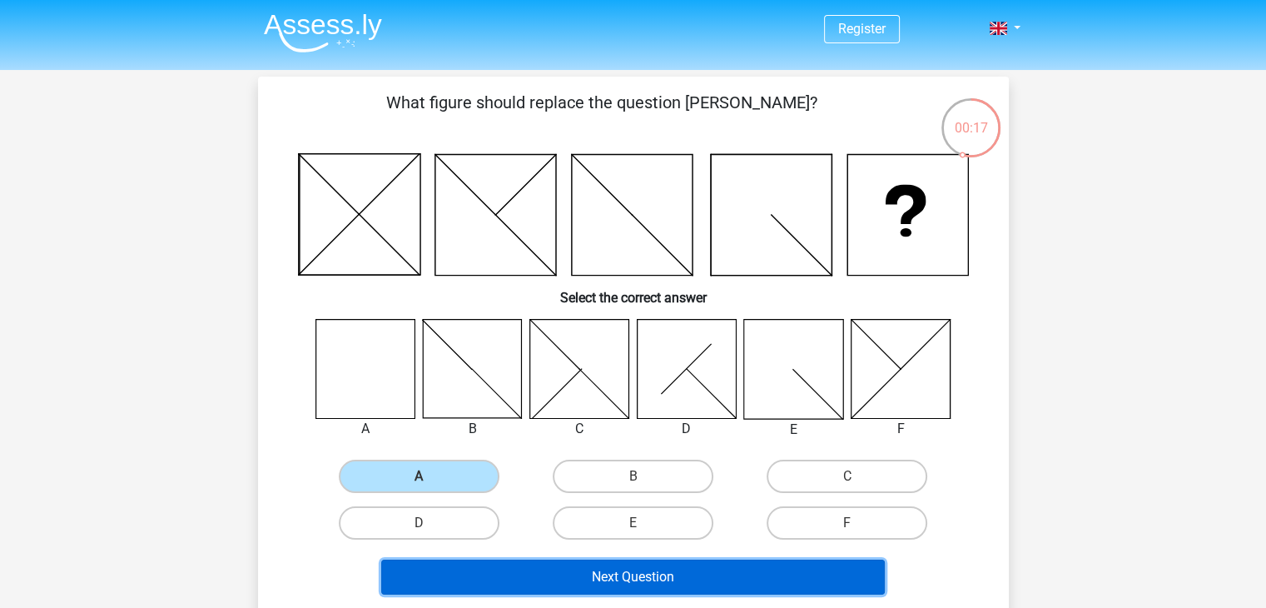
click at [631, 574] on button "Next Question" at bounding box center [633, 577] width 504 height 35
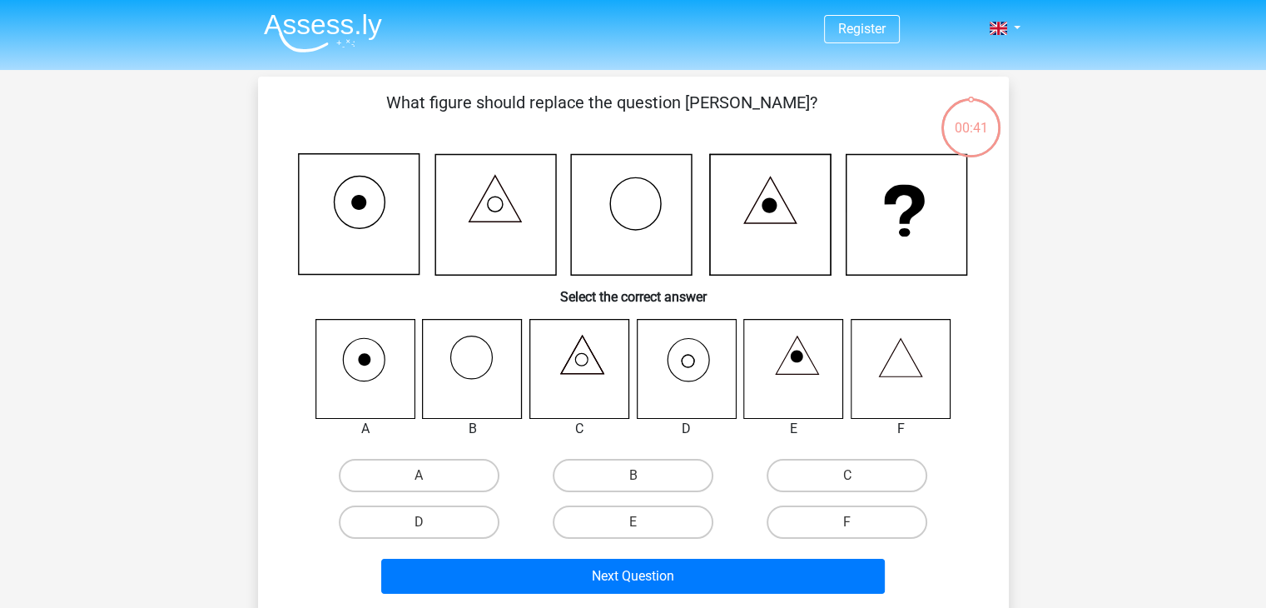
scroll to position [77, 0]
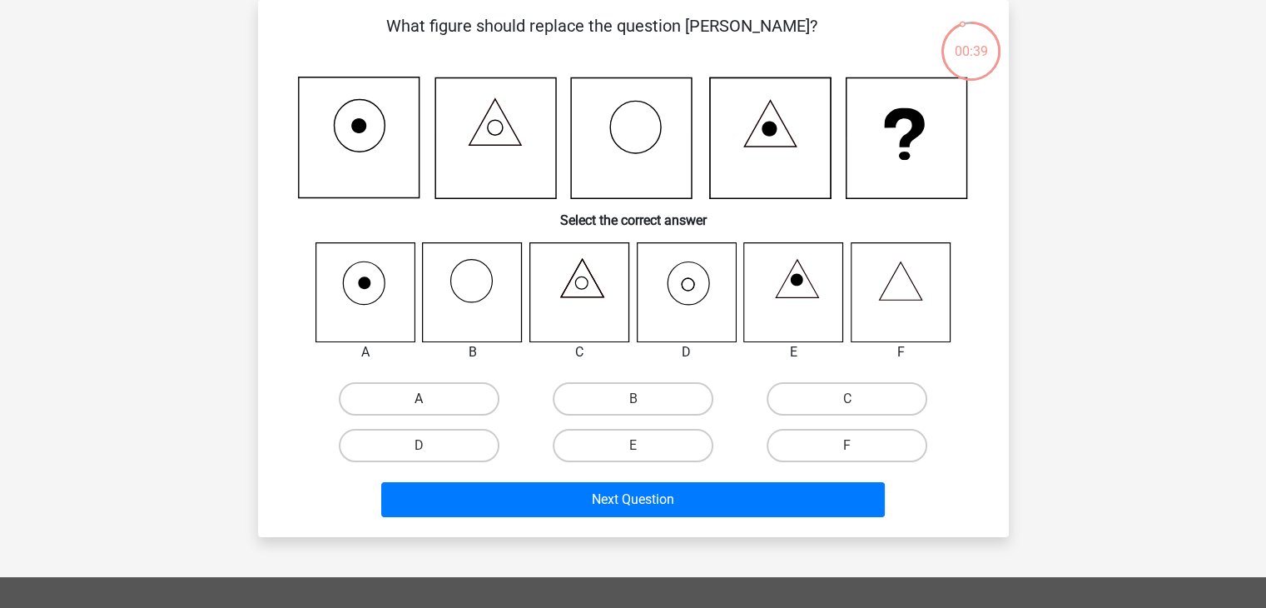
click at [446, 406] on label "A" at bounding box center [419, 398] width 161 height 33
click at [430, 406] on input "A" at bounding box center [424, 404] width 11 height 11
radio input "true"
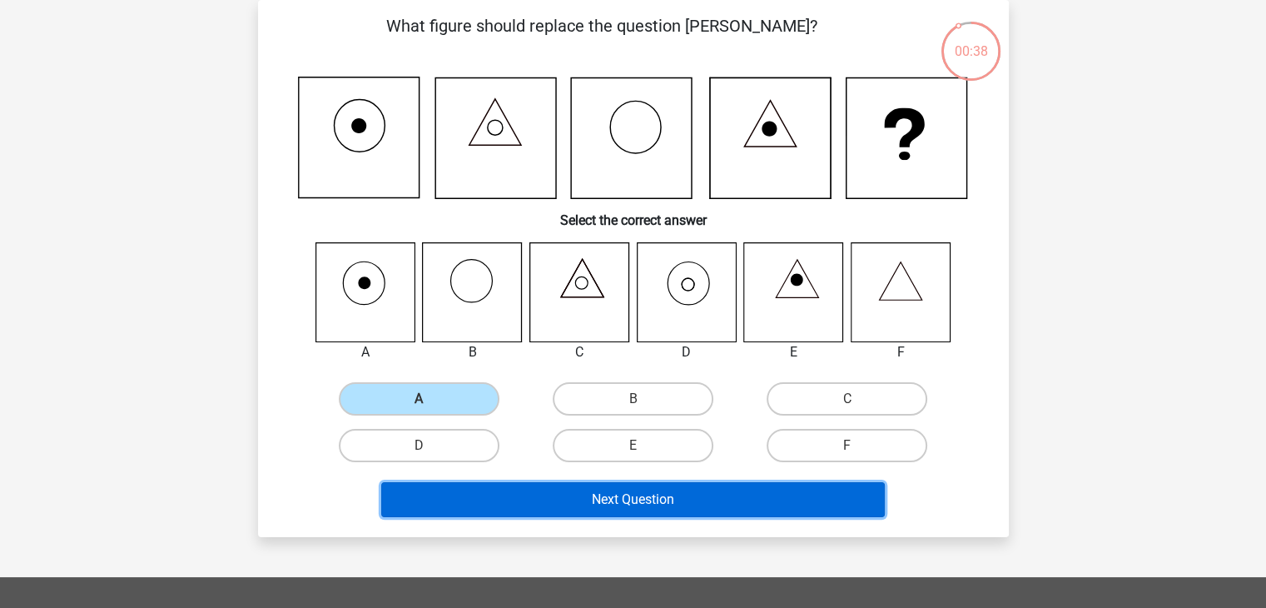
click at [622, 491] on button "Next Question" at bounding box center [633, 499] width 504 height 35
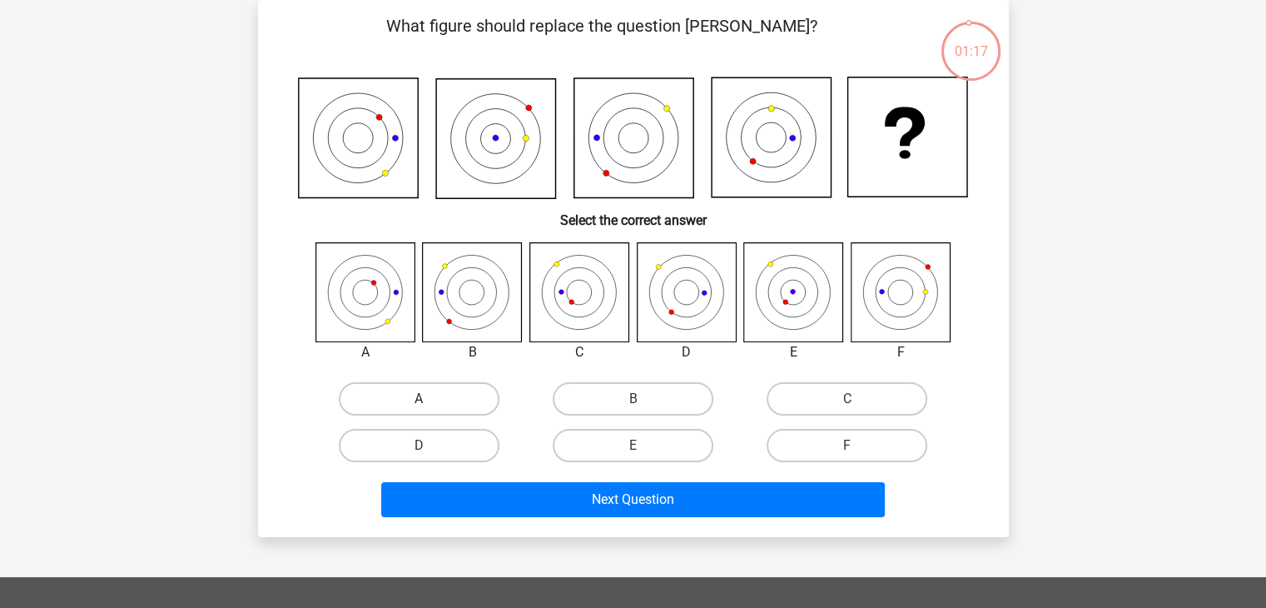
click at [470, 396] on label "A" at bounding box center [419, 398] width 161 height 33
click at [430, 399] on input "A" at bounding box center [424, 404] width 11 height 11
radio input "true"
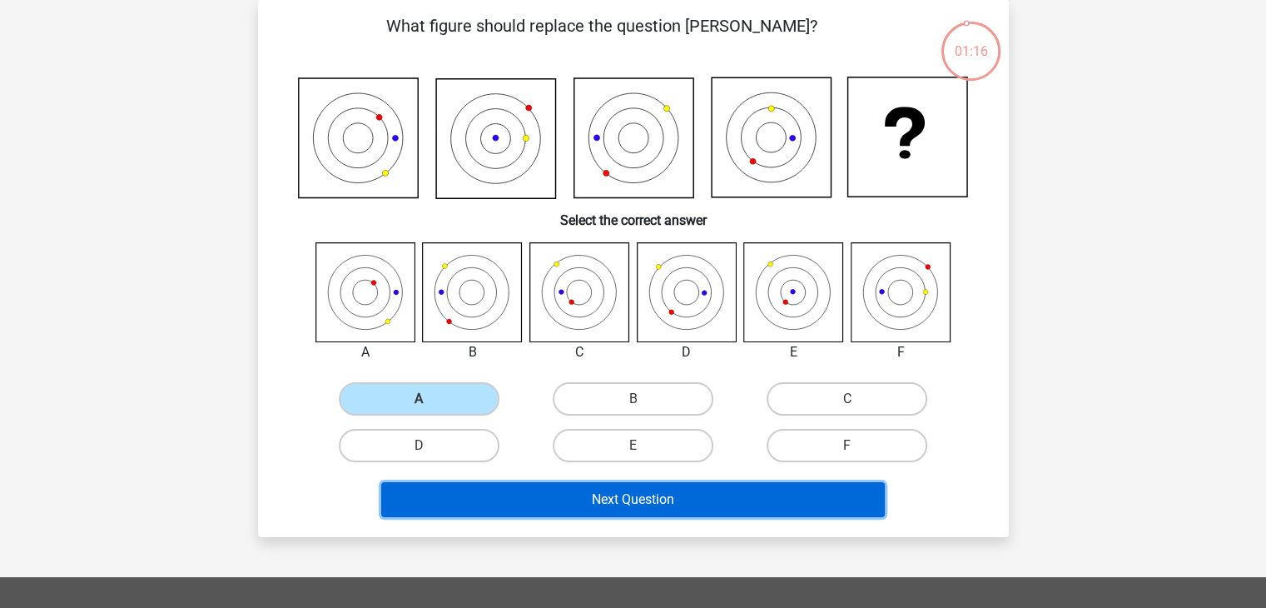
click at [614, 489] on button "Next Question" at bounding box center [633, 499] width 504 height 35
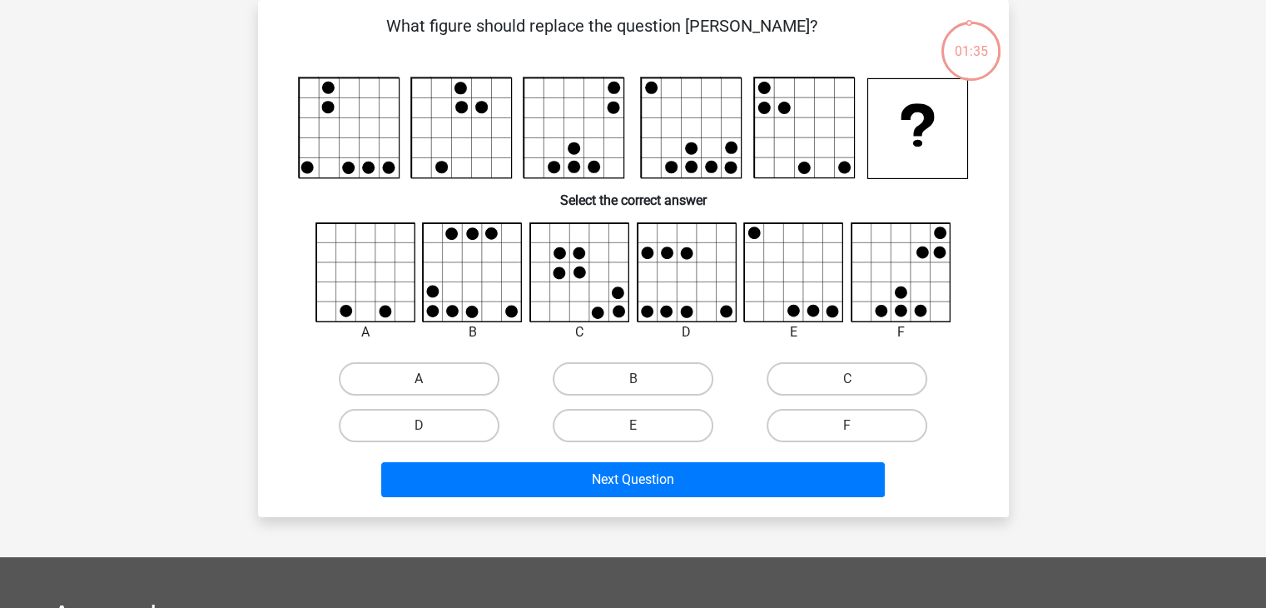
click at [463, 384] on label "A" at bounding box center [419, 378] width 161 height 33
click at [430, 384] on input "A" at bounding box center [424, 384] width 11 height 11
radio input "true"
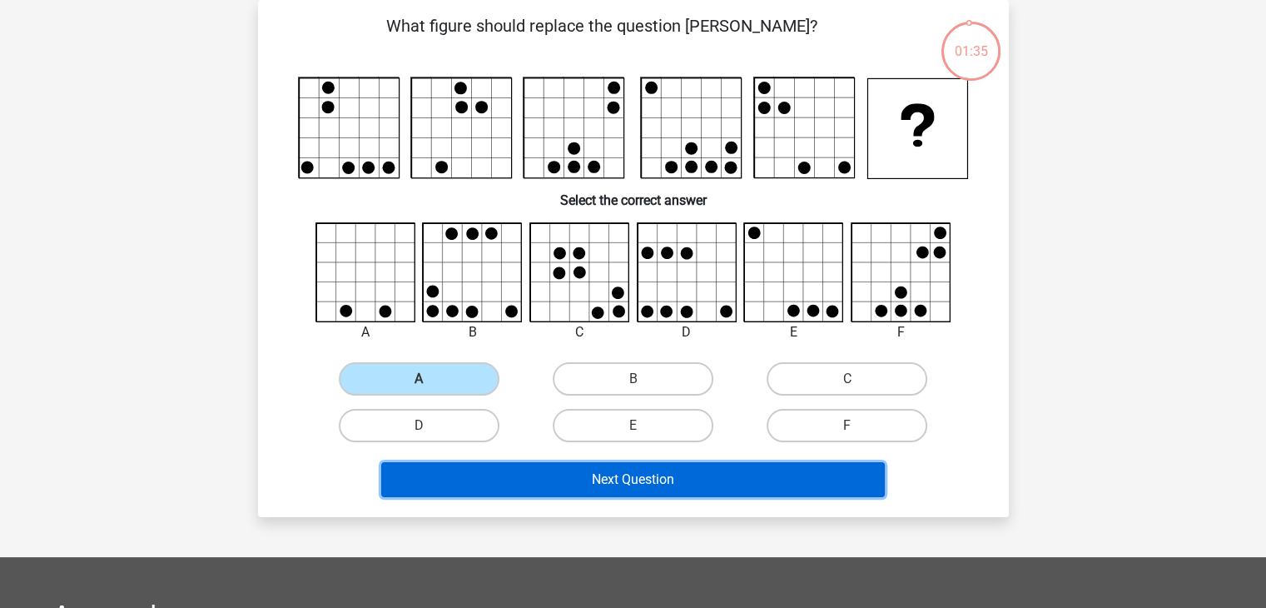
click at [609, 476] on button "Next Question" at bounding box center [633, 479] width 504 height 35
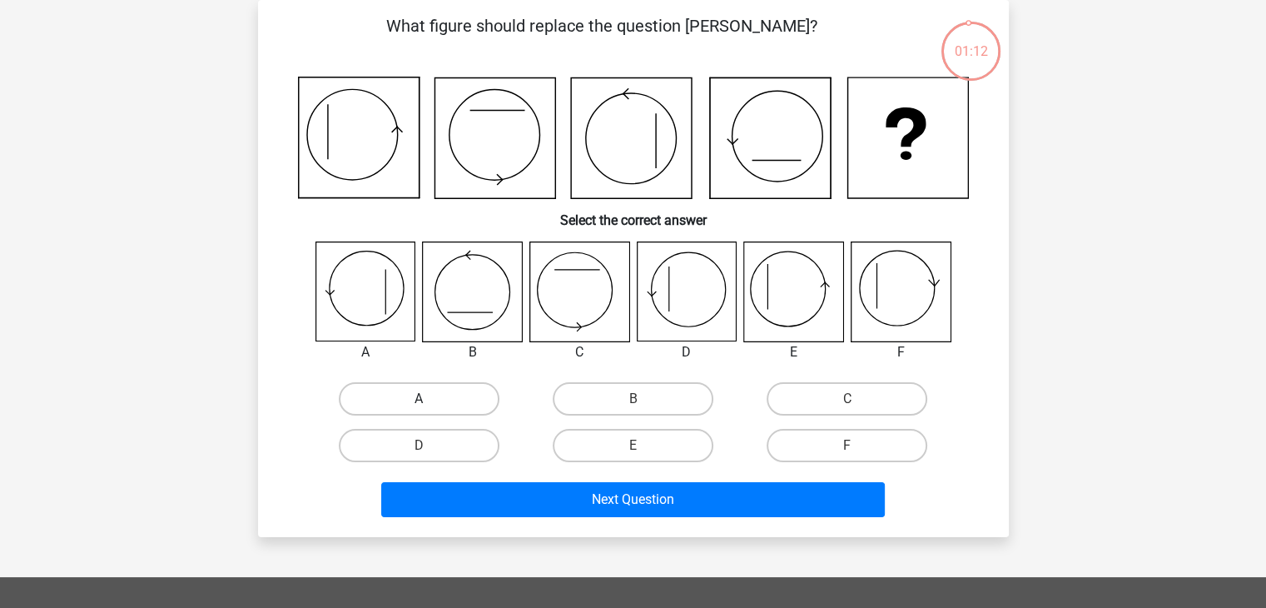
click at [473, 396] on label "A" at bounding box center [419, 398] width 161 height 33
click at [430, 399] on input "A" at bounding box center [424, 404] width 11 height 11
radio input "true"
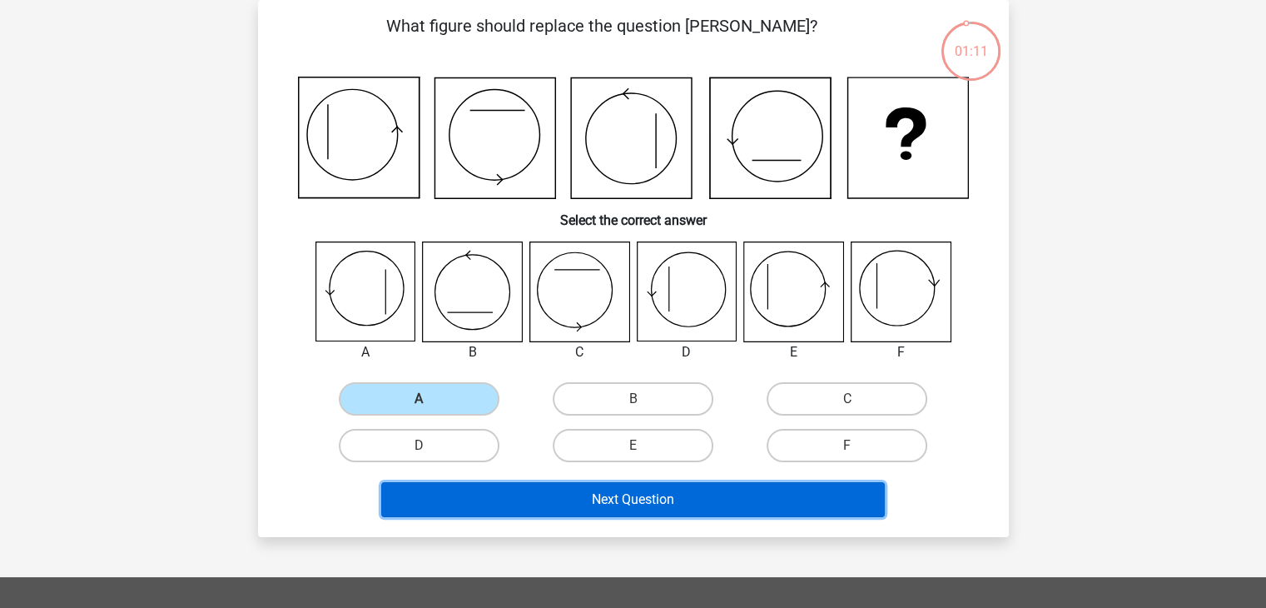
click at [626, 483] on button "Next Question" at bounding box center [633, 499] width 504 height 35
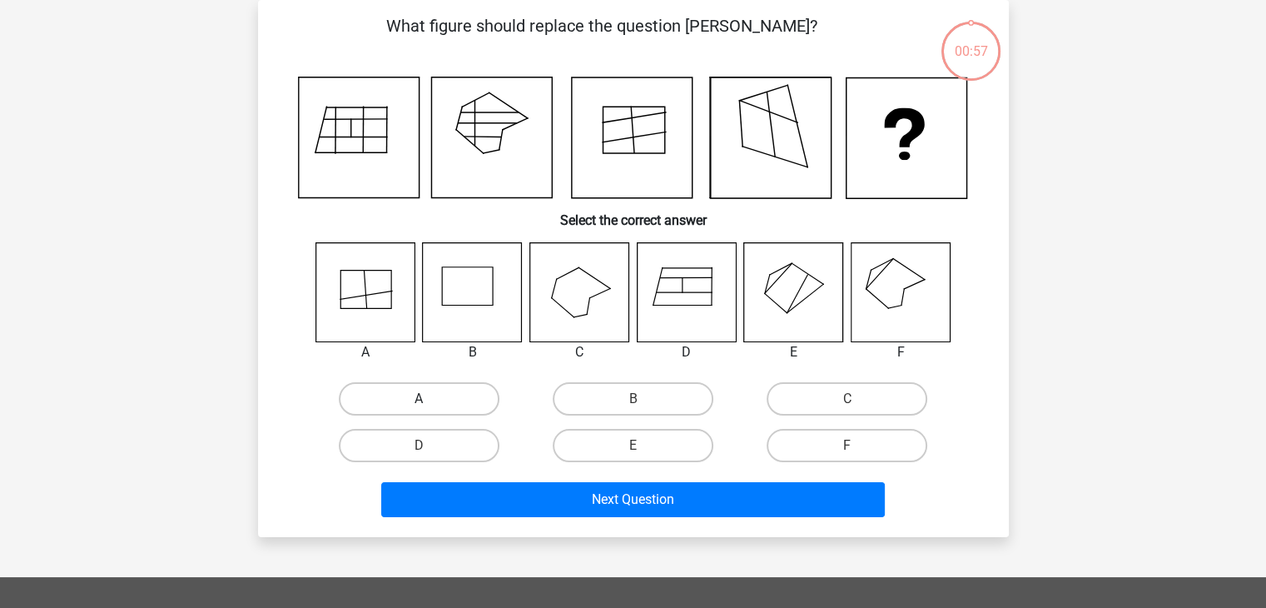
click at [465, 401] on label "A" at bounding box center [419, 398] width 161 height 33
click at [430, 401] on input "A" at bounding box center [424, 404] width 11 height 11
radio input "true"
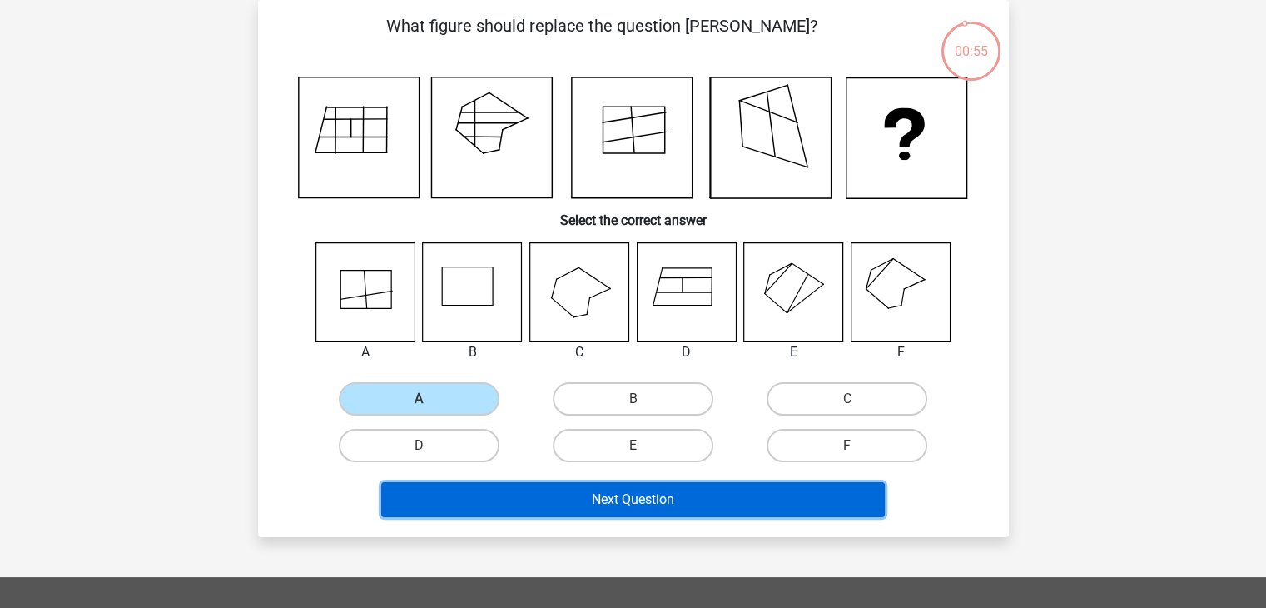
click at [599, 485] on button "Next Question" at bounding box center [633, 499] width 504 height 35
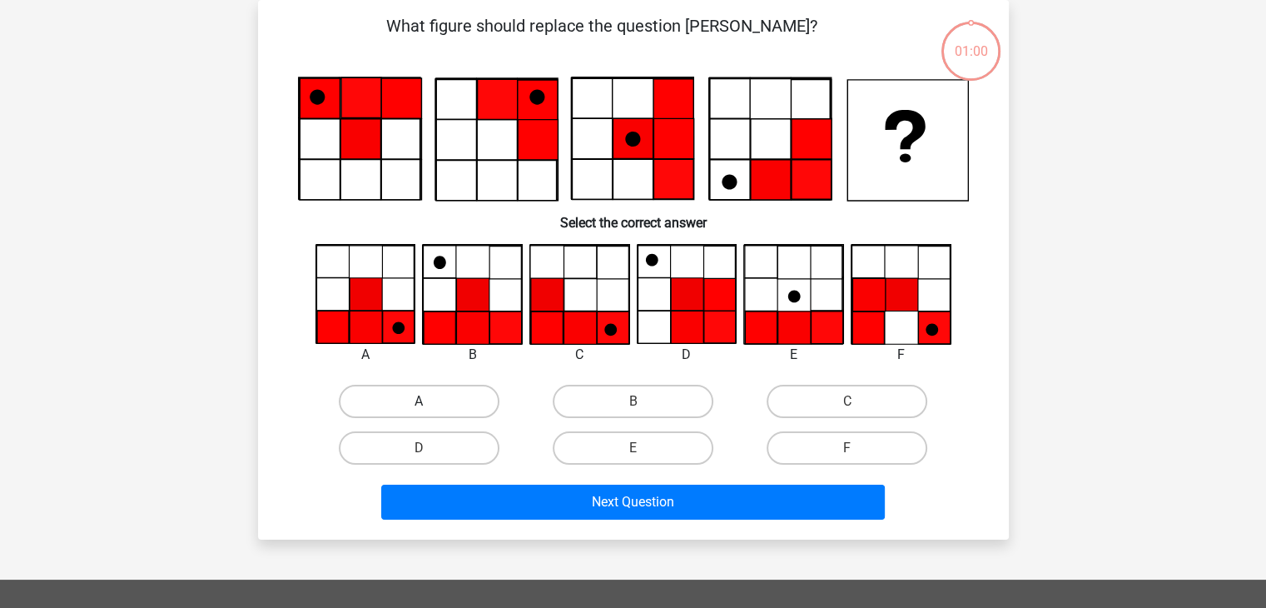
click at [466, 405] on label "A" at bounding box center [419, 401] width 161 height 33
click at [430, 405] on input "A" at bounding box center [424, 406] width 11 height 11
radio input "true"
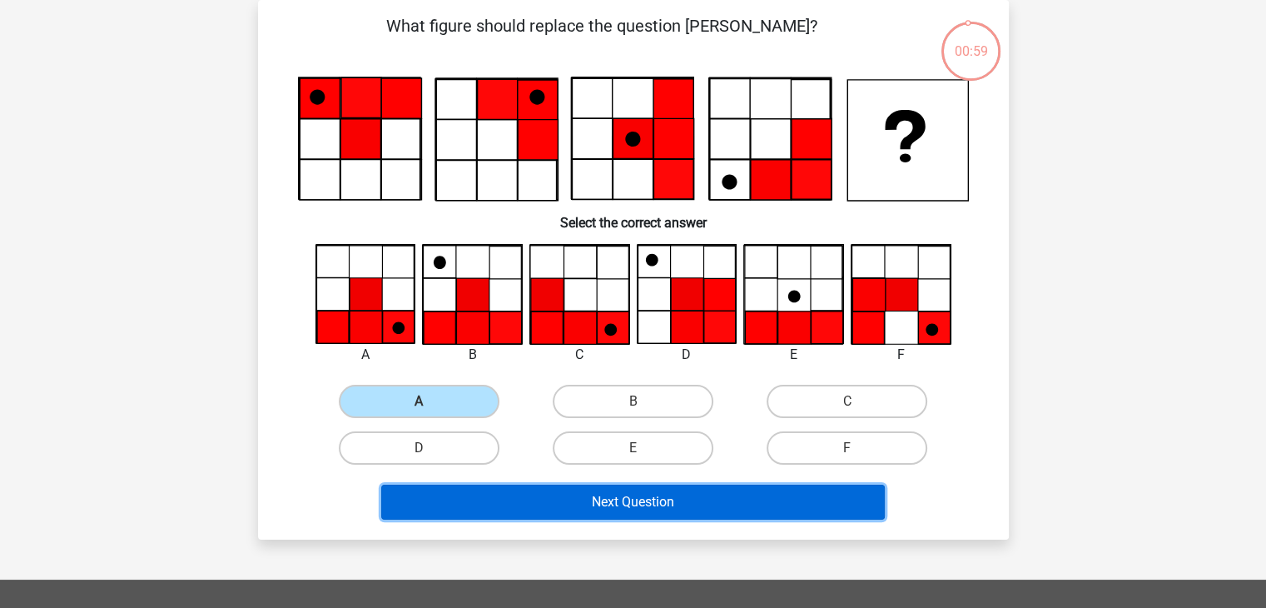
click at [652, 510] on button "Next Question" at bounding box center [633, 502] width 504 height 35
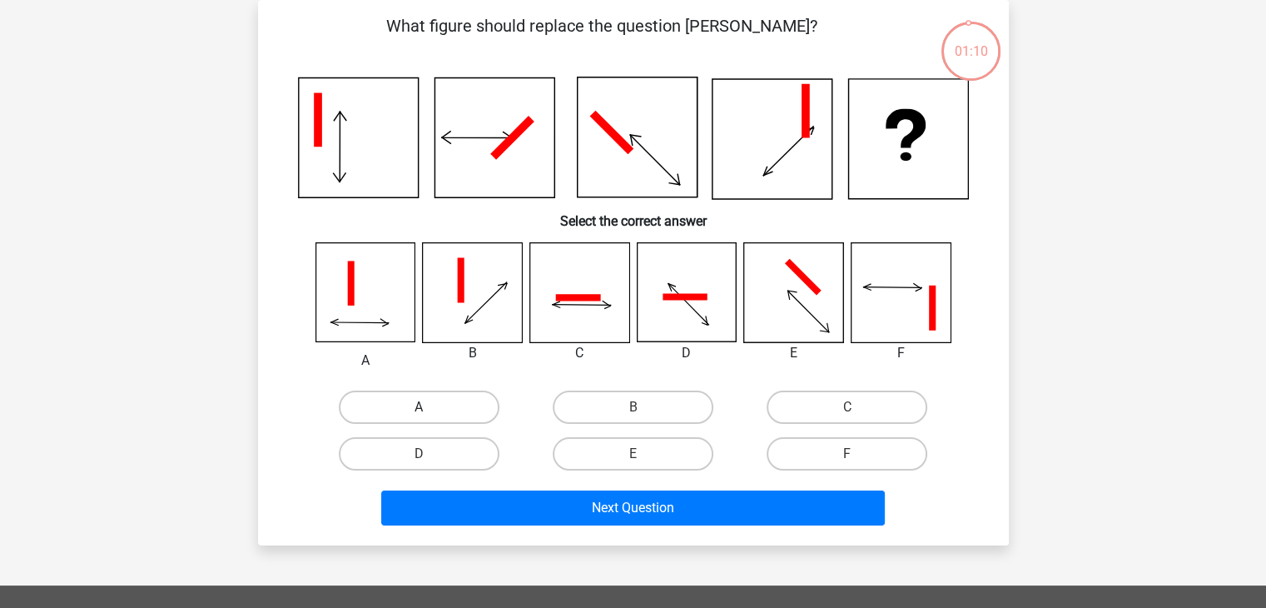
click at [483, 406] on label "A" at bounding box center [419, 406] width 161 height 33
click at [430, 407] on input "A" at bounding box center [424, 412] width 11 height 11
radio input "true"
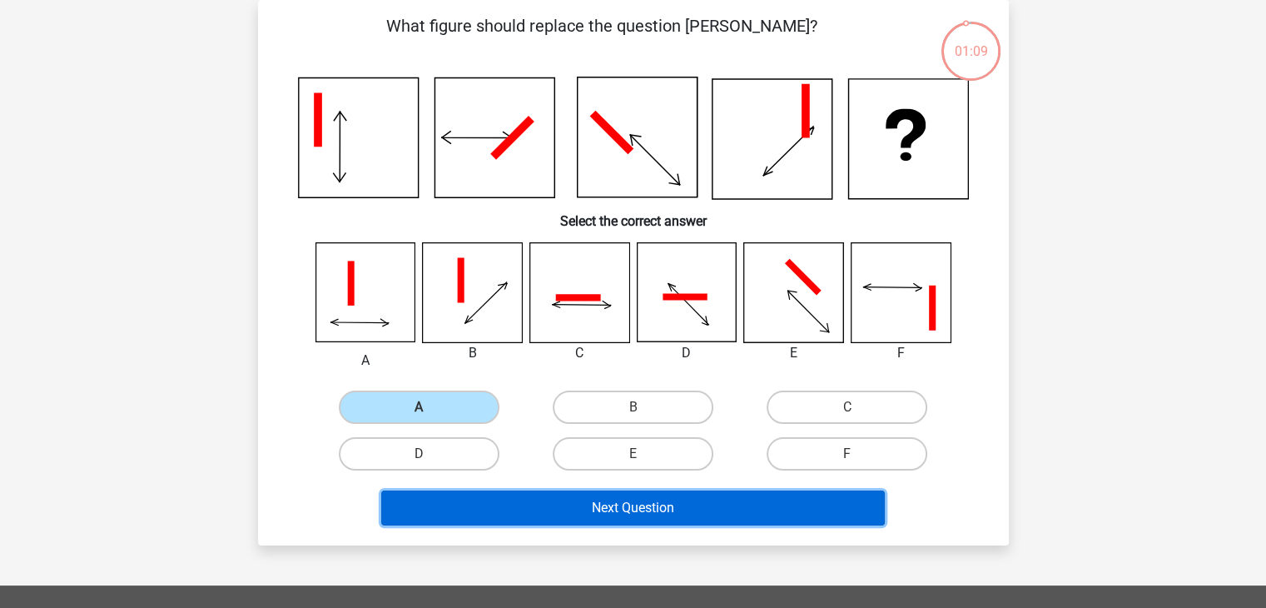
click at [639, 505] on button "Next Question" at bounding box center [633, 507] width 504 height 35
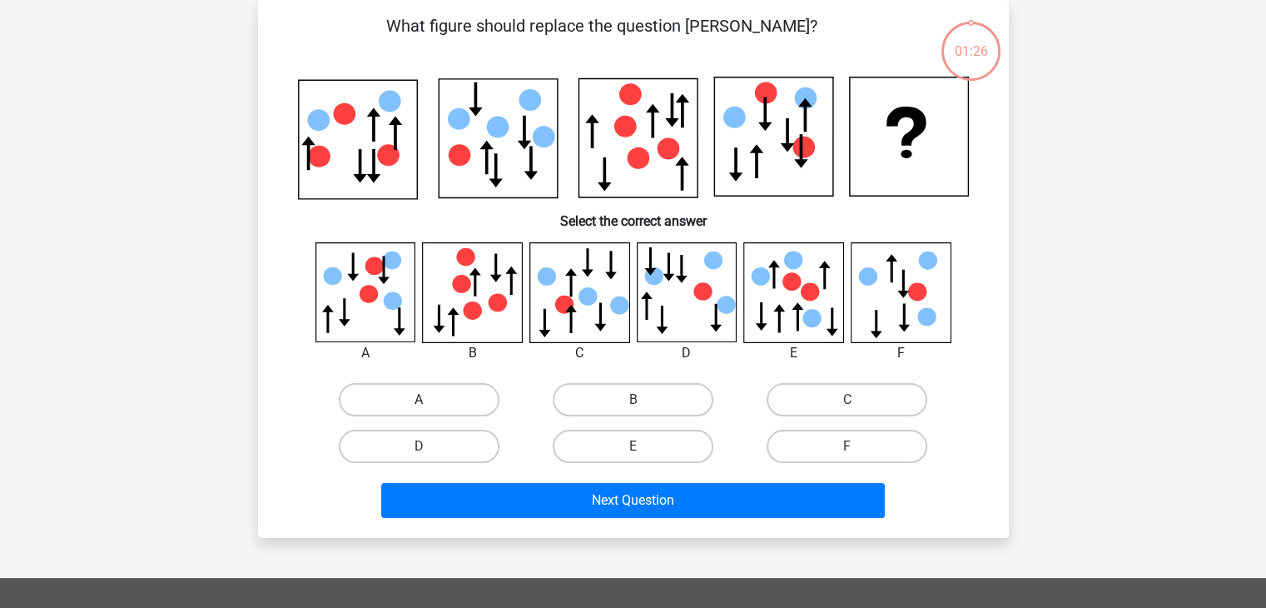
click at [475, 397] on label "A" at bounding box center [419, 399] width 161 height 33
click at [430, 400] on input "A" at bounding box center [424, 405] width 11 height 11
radio input "true"
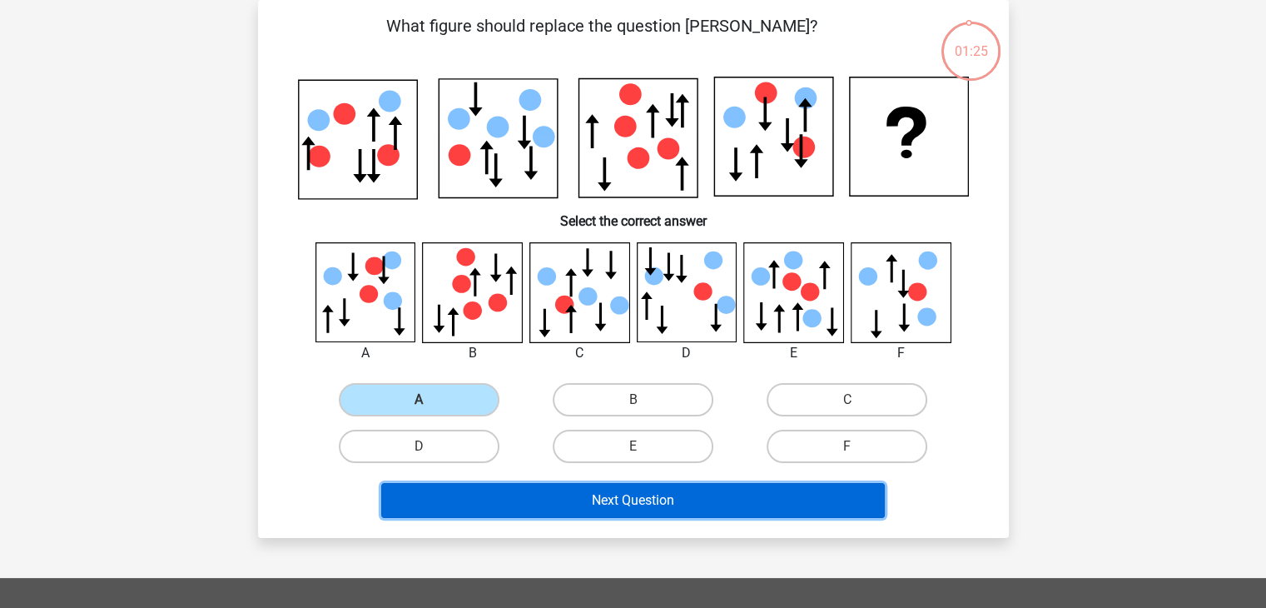
click at [616, 490] on button "Next Question" at bounding box center [633, 500] width 504 height 35
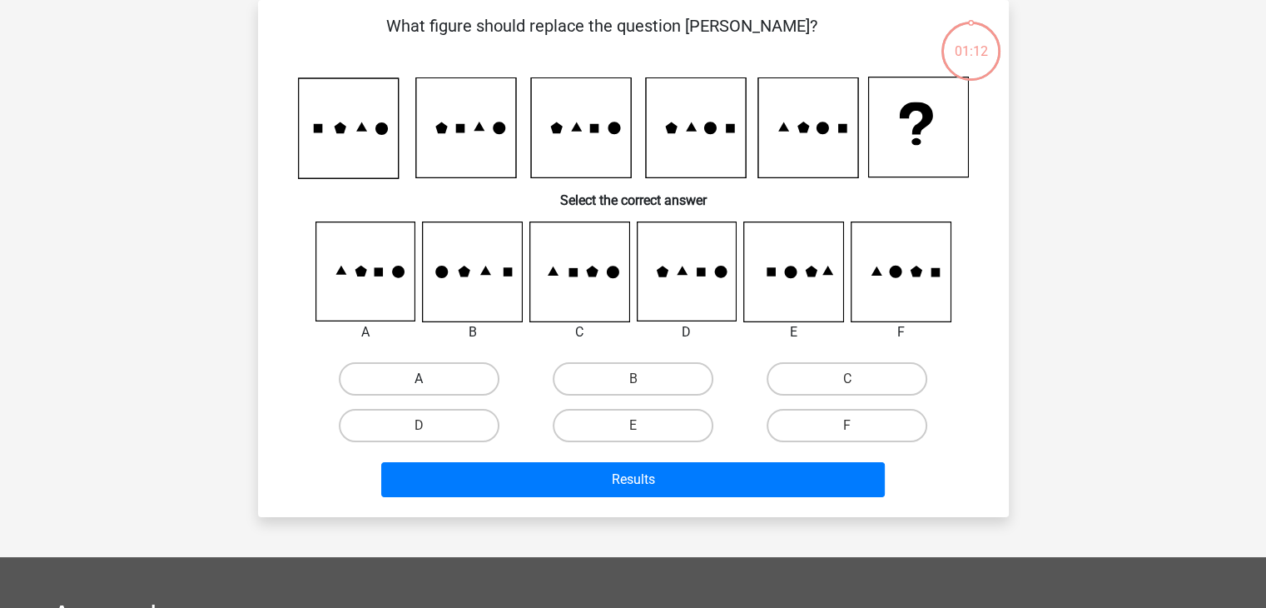
click at [469, 374] on label "A" at bounding box center [419, 378] width 161 height 33
click at [430, 379] on input "A" at bounding box center [424, 384] width 11 height 11
radio input "true"
